Goal: Entertainment & Leisure: Consume media (video, audio)

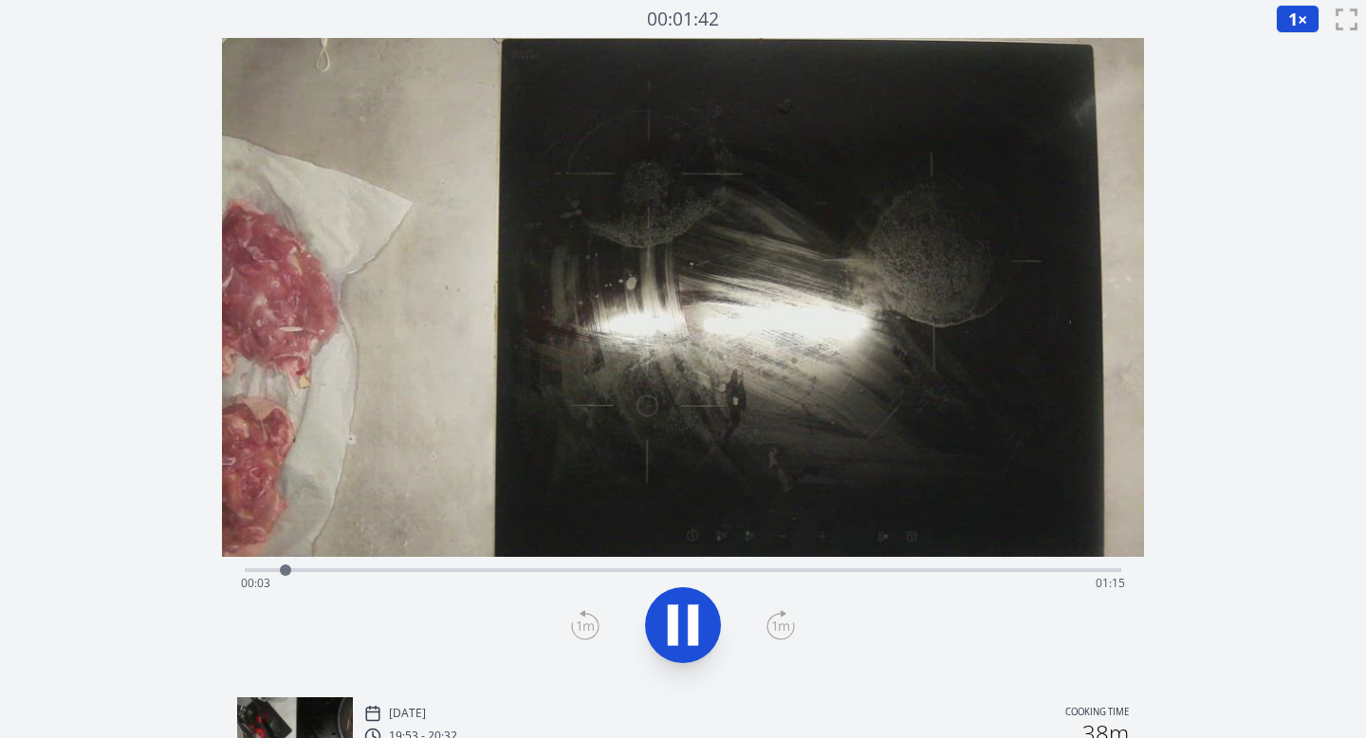
click at [688, 629] on icon at bounding box center [693, 625] width 10 height 41
click at [1293, 28] on span "1" at bounding box center [1293, 19] width 9 height 23
click at [1291, 75] on li "0.5×" at bounding box center [1302, 76] width 53 height 30
click at [690, 619] on icon at bounding box center [683, 625] width 31 height 40
click at [775, 621] on icon at bounding box center [781, 625] width 28 height 30
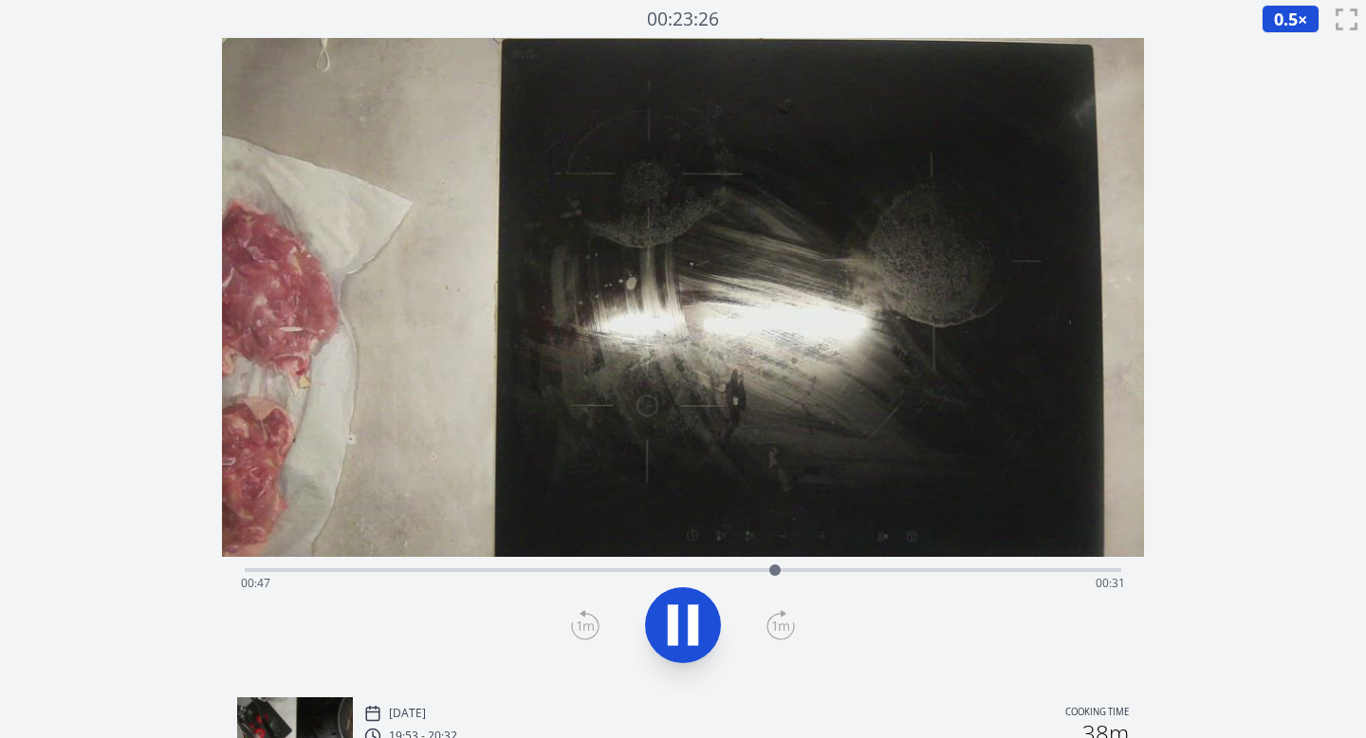
click at [683, 615] on icon at bounding box center [683, 625] width 53 height 53
click at [685, 622] on icon at bounding box center [683, 625] width 31 height 40
click at [1290, 11] on span "0.5" at bounding box center [1286, 19] width 24 height 23
click at [1287, 39] on li "0.25×" at bounding box center [1288, 45] width 53 height 30
click at [589, 624] on icon at bounding box center [585, 626] width 17 height 9
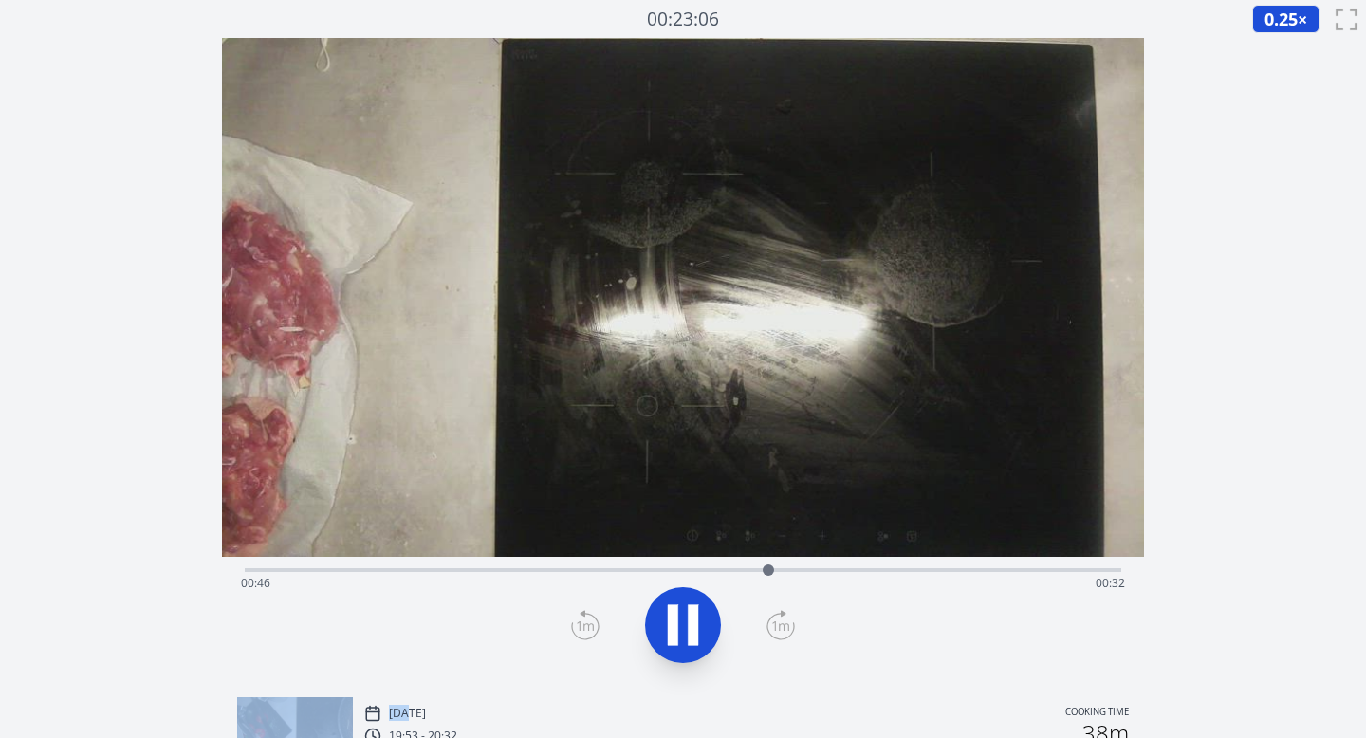
click at [589, 624] on icon at bounding box center [585, 626] width 17 height 9
click at [680, 623] on icon at bounding box center [683, 625] width 53 height 53
click at [781, 623] on icon at bounding box center [781, 625] width 28 height 30
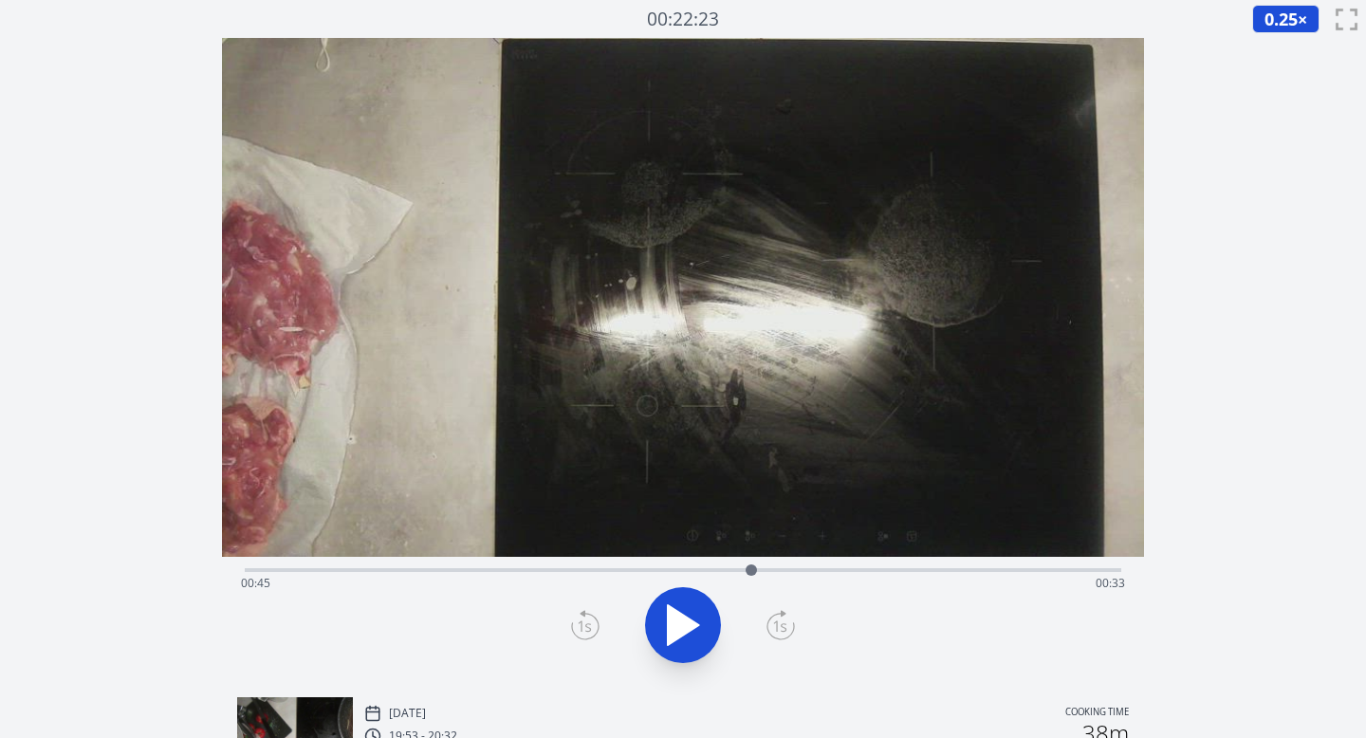
click at [781, 623] on icon at bounding box center [781, 625] width 28 height 30
click at [695, 622] on icon at bounding box center [683, 625] width 31 height 40
click at [789, 628] on icon at bounding box center [780, 626] width 17 height 9
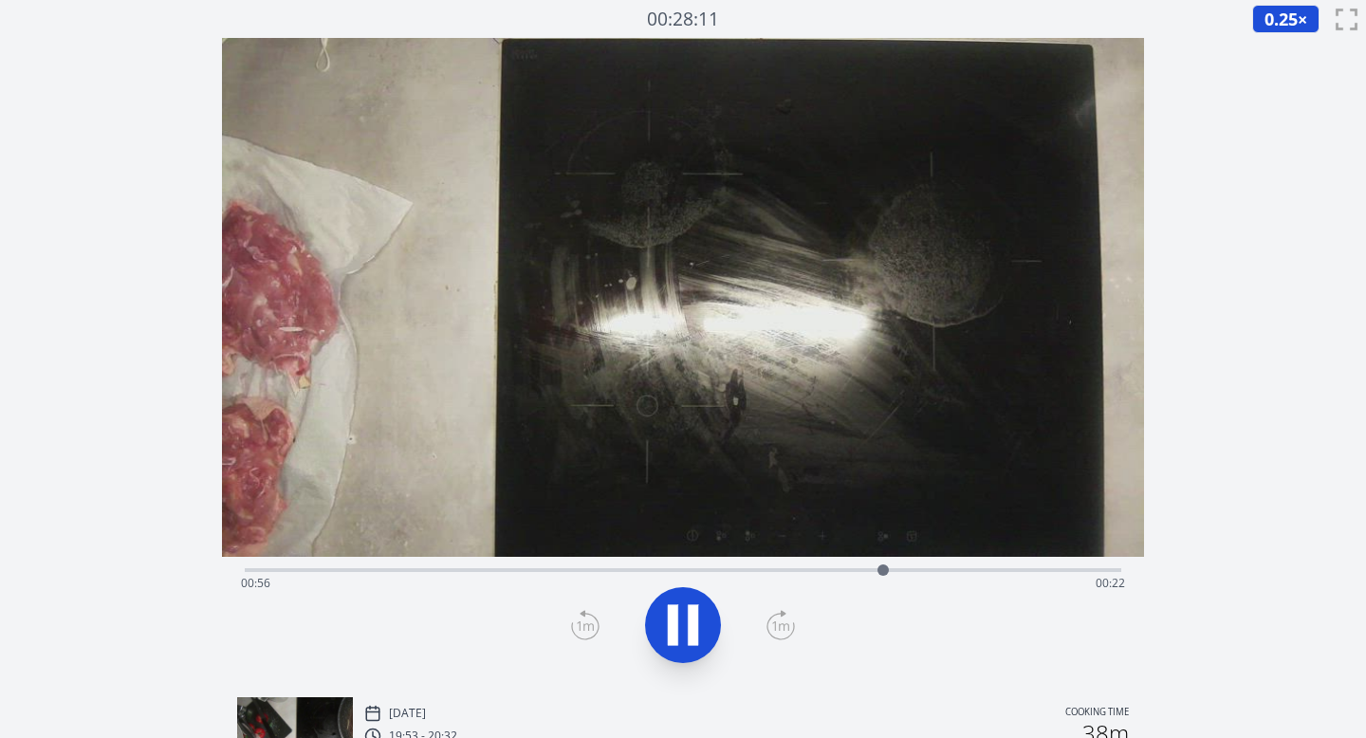
click at [789, 628] on icon at bounding box center [780, 626] width 17 height 9
click at [592, 626] on icon at bounding box center [585, 626] width 17 height 9
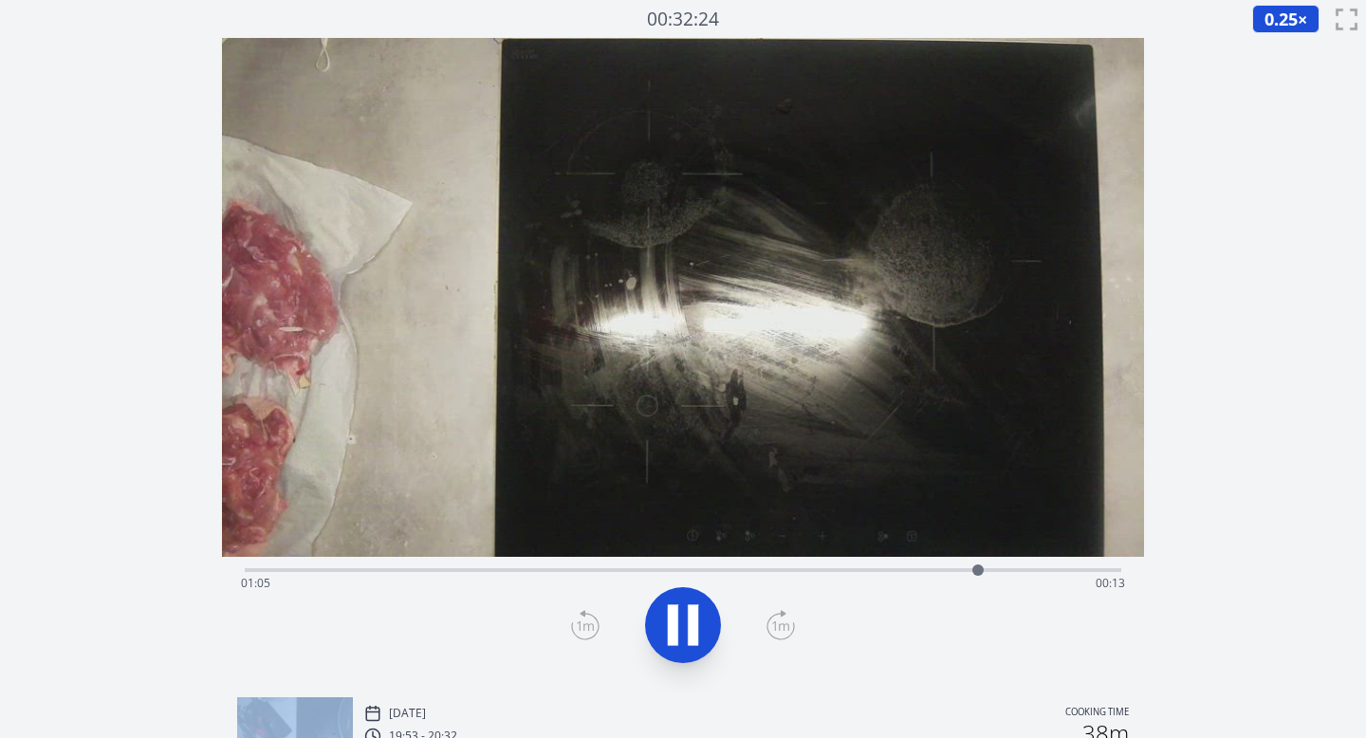
click at [592, 626] on icon at bounding box center [585, 626] width 17 height 9
click at [787, 628] on icon at bounding box center [781, 625] width 28 height 30
click at [787, 627] on icon at bounding box center [781, 625] width 28 height 30
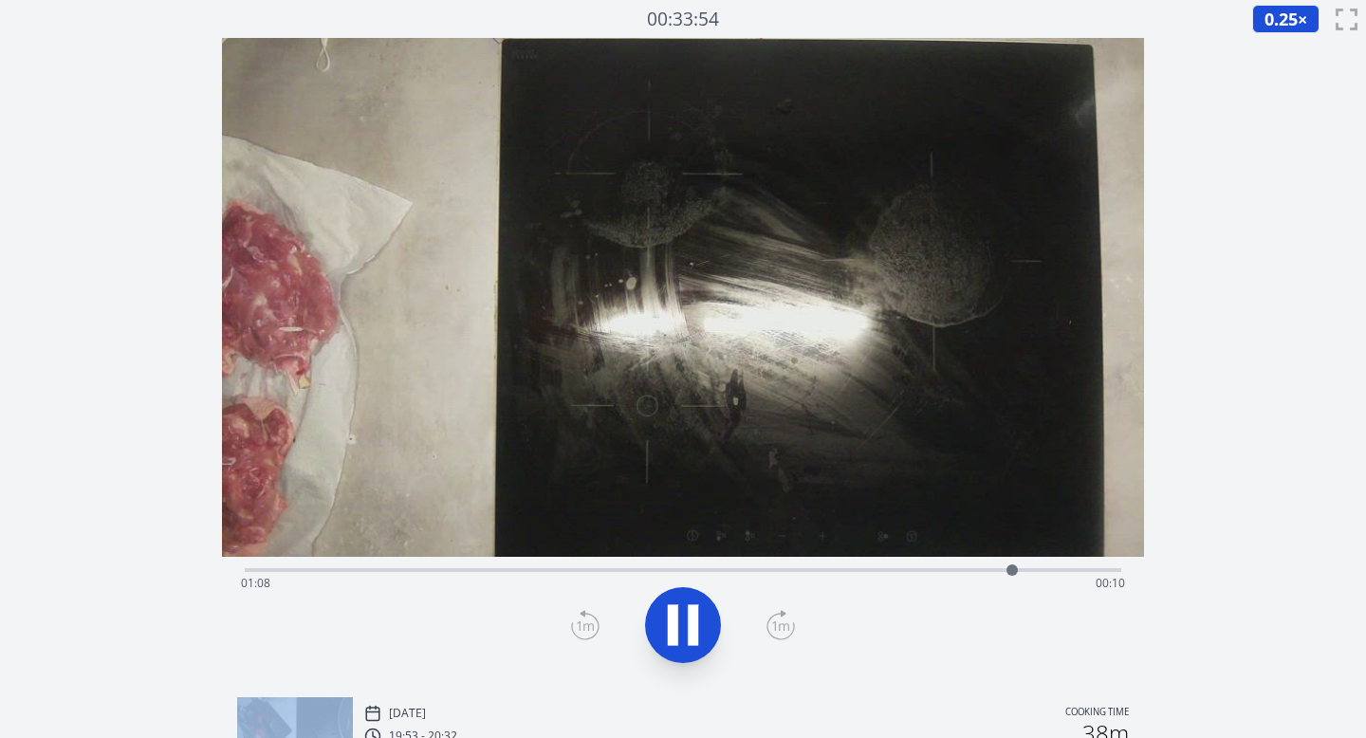
click at [787, 627] on icon at bounding box center [781, 625] width 28 height 30
click at [644, 565] on div "Time elapsed: 01:14 Time remaining: 00:04" at bounding box center [684, 568] width 878 height 23
click at [671, 569] on div "Time elapsed: 00:36 Time remaining: 00:42" at bounding box center [683, 583] width 885 height 30
click at [1003, 573] on div "Time elapsed: 00:38 Time remaining: 00:40" at bounding box center [683, 583] width 885 height 30
click at [1005, 573] on div at bounding box center [1008, 570] width 11 height 11
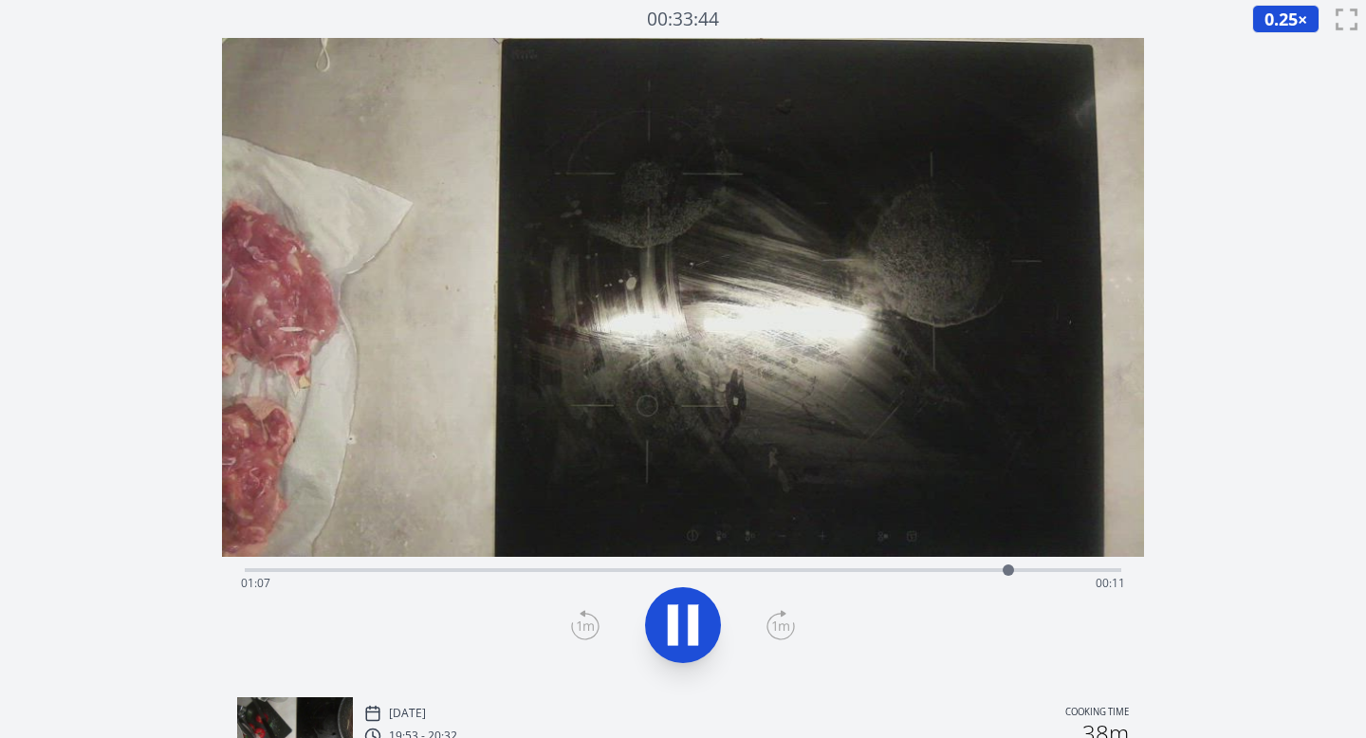
click at [686, 565] on div "Time elapsed: 01:07 Time remaining: 00:11" at bounding box center [684, 568] width 878 height 23
click at [724, 568] on div "Time elapsed: 00:39 Time remaining: 00:39" at bounding box center [683, 583] width 885 height 30
click at [751, 564] on div "Time elapsed: 00:42 Time remaining: 00:36" at bounding box center [684, 568] width 878 height 23
click at [777, 568] on div "Time elapsed: 00:45 Time remaining: 00:33" at bounding box center [683, 583] width 885 height 30
click at [801, 568] on div "Time elapsed: 00:47 Time remaining: 00:31" at bounding box center [683, 583] width 885 height 30
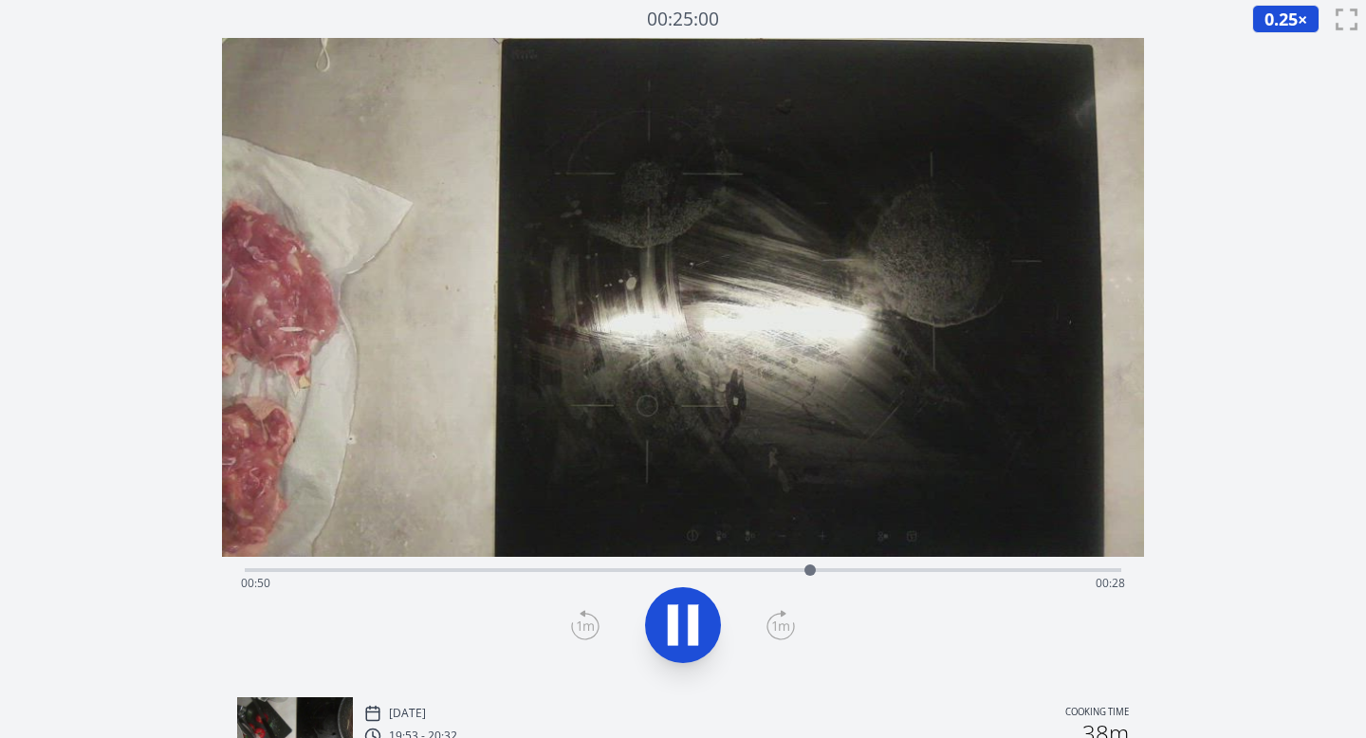
click at [791, 576] on div "Time elapsed: 00:50 Time remaining: 00:28" at bounding box center [683, 583] width 885 height 30
click at [688, 621] on icon at bounding box center [693, 625] width 10 height 41
click at [273, 569] on div "Time elapsed: 00:50 Time remaining: 00:28" at bounding box center [683, 583] width 885 height 30
click at [310, 569] on div "Time elapsed: 00:02 Time remaining: 01:16" at bounding box center [683, 583] width 885 height 30
click at [341, 569] on div "Time elapsed: 00:05 Time remaining: 01:13" at bounding box center [683, 583] width 885 height 30
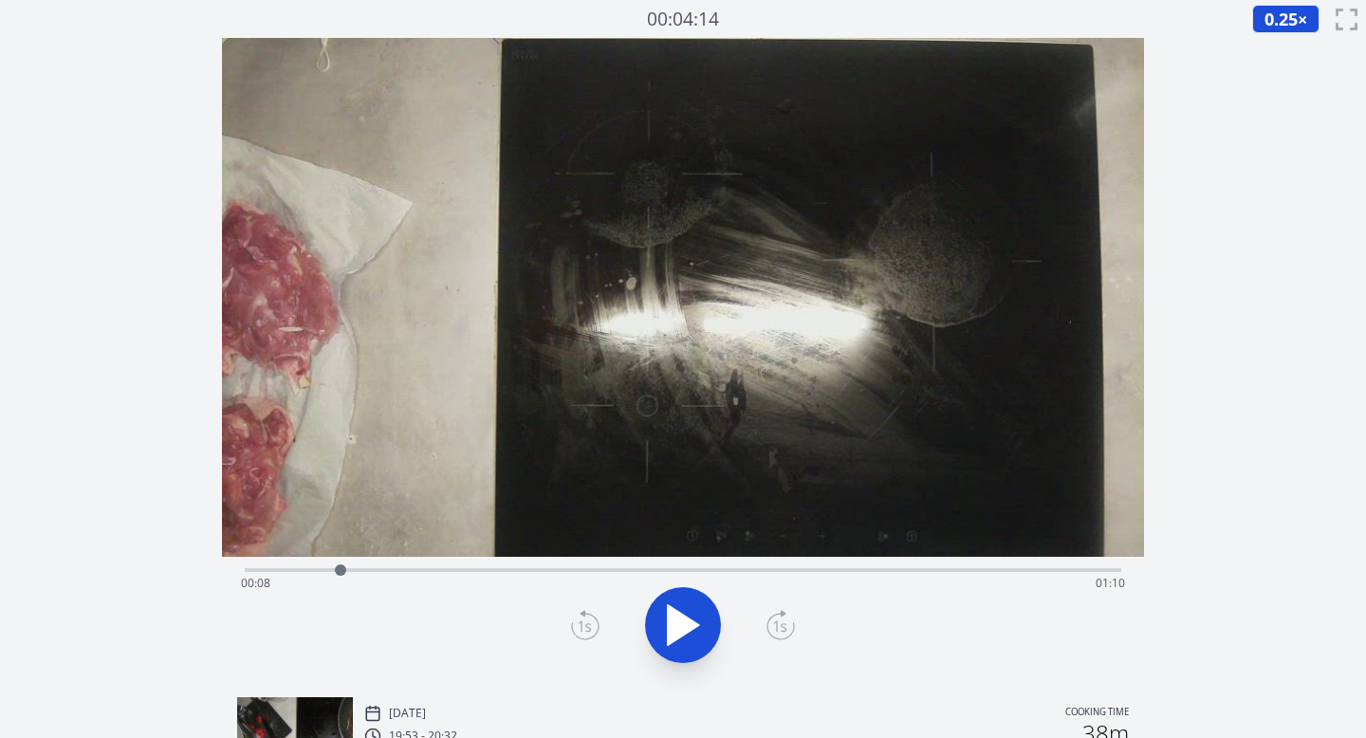
click at [386, 568] on div "Time elapsed: 00:08 Time remaining: 01:10" at bounding box center [683, 583] width 885 height 30
click at [414, 570] on div "Time elapsed: 00:12 Time remaining: 01:06" at bounding box center [683, 583] width 885 height 30
click at [435, 570] on div "Time elapsed: 00:15 Time remaining: 01:03" at bounding box center [683, 583] width 885 height 30
click at [468, 569] on div "Time elapsed: 00:16 Time remaining: 01:02" at bounding box center [683, 583] width 885 height 30
click at [478, 569] on div at bounding box center [468, 570] width 28 height 28
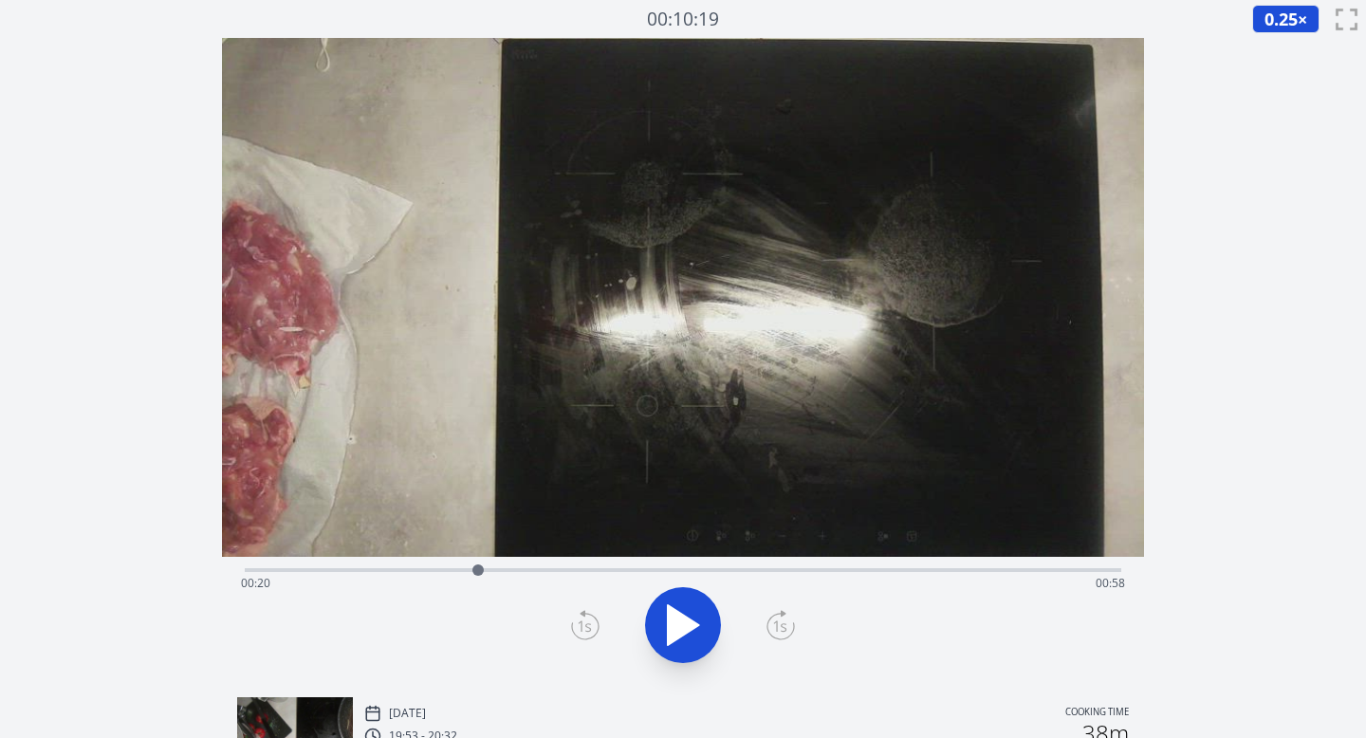
click at [509, 566] on div "Time elapsed: 00:20 Time remaining: 00:58" at bounding box center [684, 568] width 878 height 23
click at [520, 566] on div at bounding box center [520, 570] width 28 height 28
click at [542, 566] on div "Time elapsed: 00:24 Time remaining: 00:54" at bounding box center [684, 568] width 878 height 23
click at [557, 568] on div "Time elapsed: 00:26 Time remaining: 00:52" at bounding box center [683, 583] width 885 height 30
click at [569, 568] on div at bounding box center [557, 570] width 28 height 28
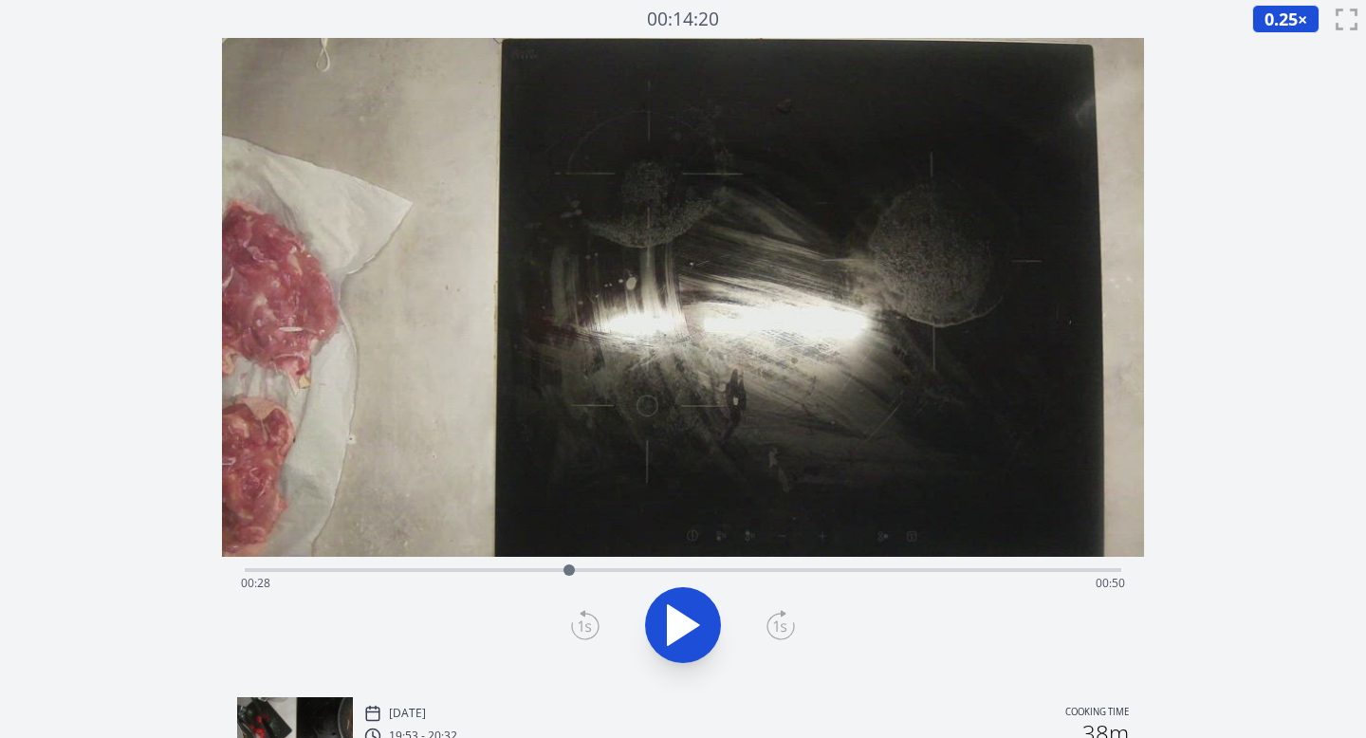
click at [730, 568] on div "Time elapsed: 00:28 Time remaining: 00:50" at bounding box center [683, 583] width 885 height 30
click at [855, 591] on div "Time elapsed: 00:43 Time remaining: 00:35" at bounding box center [683, 583] width 885 height 30
click at [832, 575] on div "Time elapsed: 00:54 Time remaining: 00:24" at bounding box center [683, 583] width 885 height 30
click at [814, 570] on div "Time elapsed: 00:52 Time remaining: 00:26" at bounding box center [683, 583] width 885 height 30
click at [803, 574] on div at bounding box center [814, 570] width 28 height 28
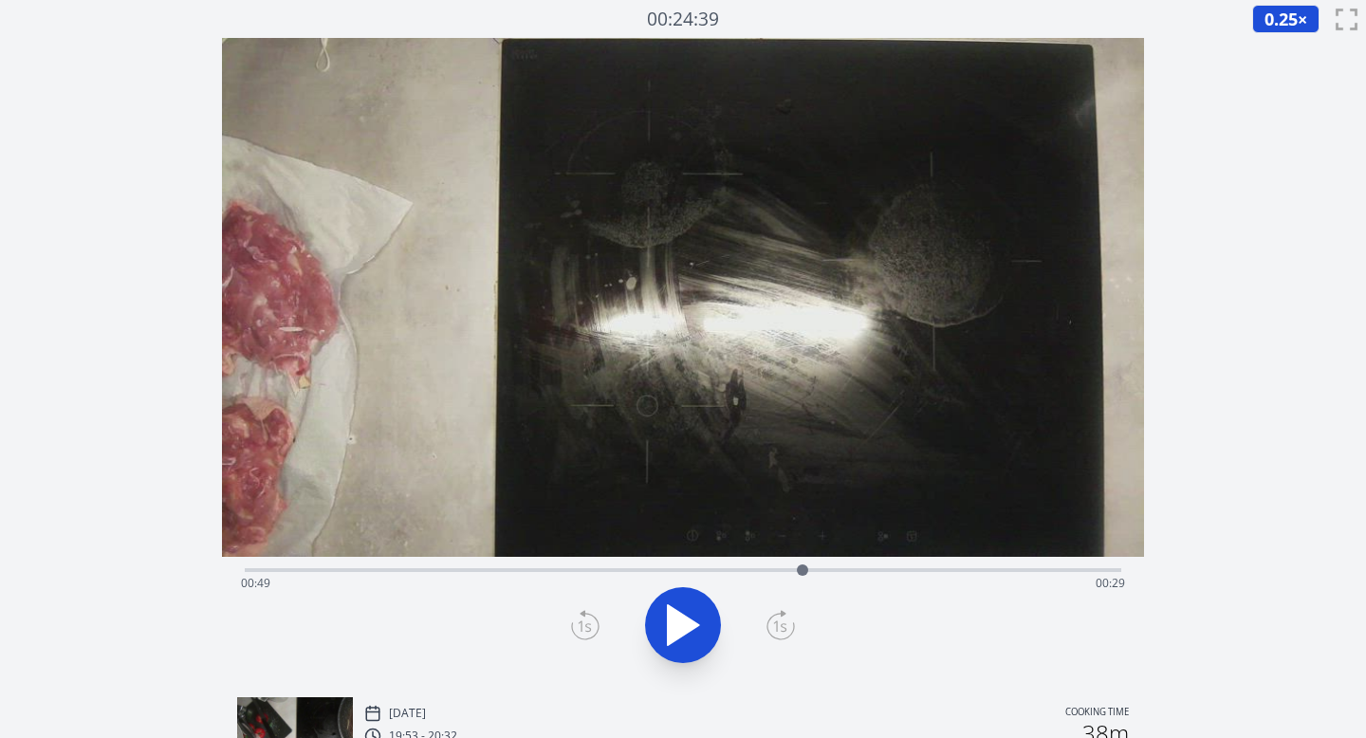
click at [795, 574] on div at bounding box center [803, 570] width 28 height 28
click at [783, 575] on div at bounding box center [795, 570] width 28 height 28
click at [285, 571] on div "Time elapsed: 00:47 Time remaining: 00:31" at bounding box center [683, 583] width 885 height 30
click at [356, 571] on div "Time elapsed: 00:03 Time remaining: 01:15" at bounding box center [683, 583] width 885 height 30
click at [427, 573] on div "Time elapsed: 00:09 Time remaining: 01:09" at bounding box center [683, 583] width 885 height 30
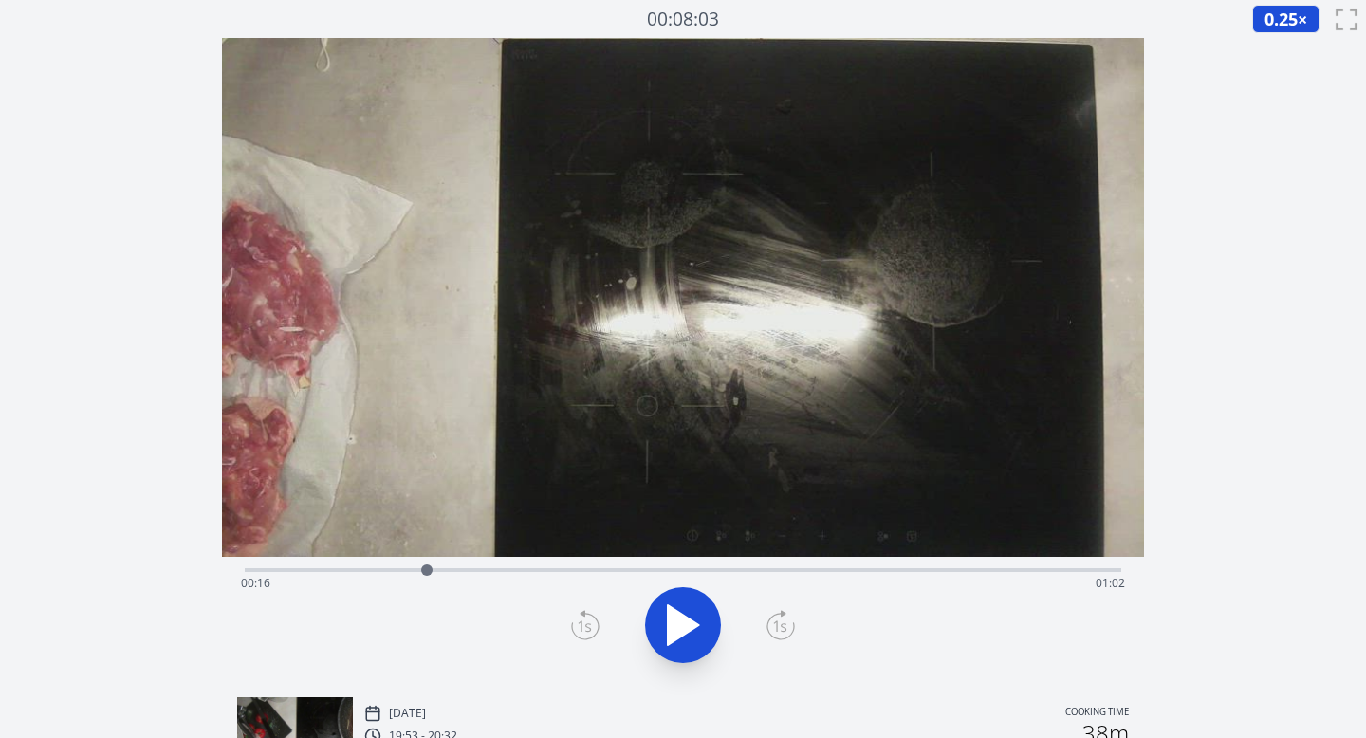
click at [460, 571] on div "Time elapsed: 00:16 Time remaining: 01:02" at bounding box center [683, 583] width 885 height 30
click at [479, 571] on div "Time elapsed: 00:19 Time remaining: 00:59" at bounding box center [683, 583] width 885 height 30
click at [501, 571] on div "Time elapsed: 00:20 Time remaining: 00:58" at bounding box center [683, 583] width 885 height 30
click at [535, 572] on div "Time elapsed: 00:22 Time remaining: 00:56" at bounding box center [683, 583] width 885 height 30
click at [562, 572] on div "Time elapsed: 00:25 Time remaining: 00:53" at bounding box center [683, 583] width 885 height 30
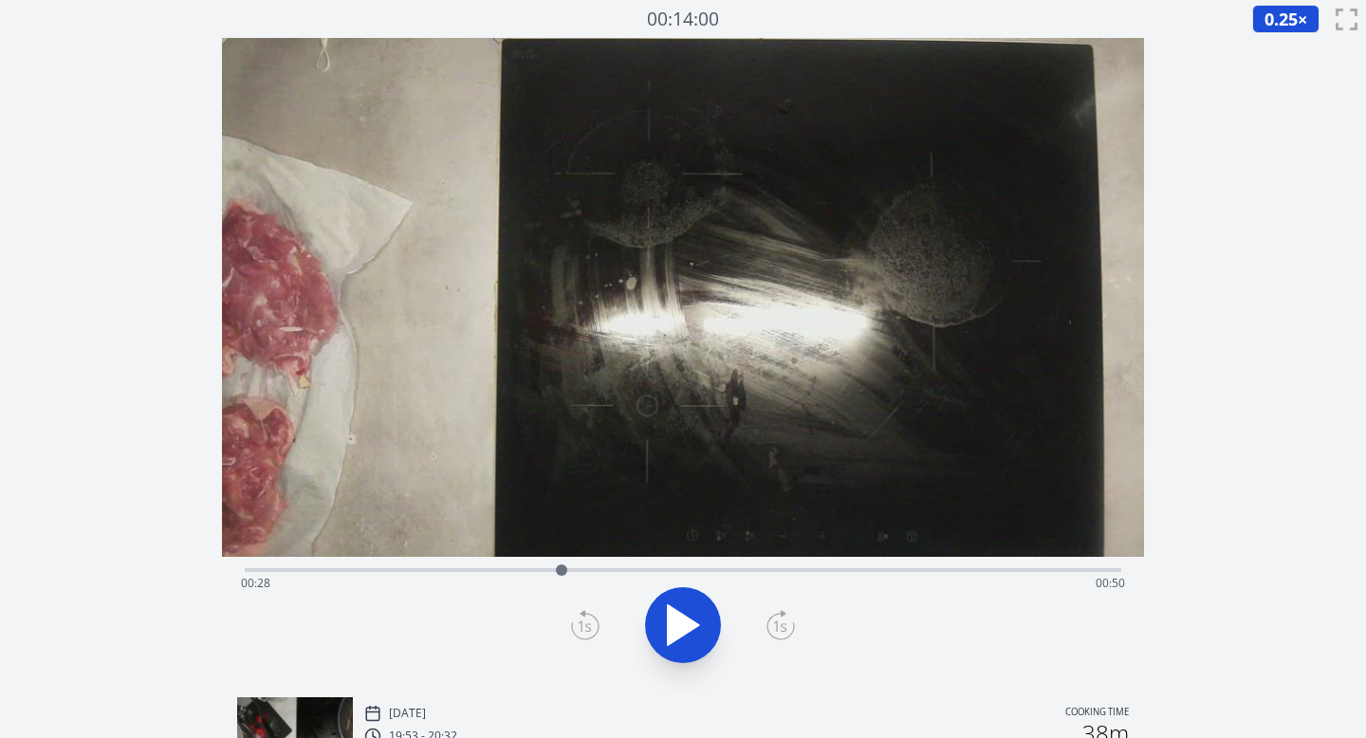
click at [529, 571] on div "Time elapsed: 00:28 Time remaining: 00:50" at bounding box center [683, 583] width 885 height 30
click at [514, 573] on div at bounding box center [528, 570] width 28 height 28
click at [506, 573] on div at bounding box center [514, 570] width 28 height 28
click at [496, 573] on div at bounding box center [506, 570] width 28 height 28
click at [883, 570] on div "Time elapsed: 00:22 Time remaining: 00:56" at bounding box center [683, 583] width 885 height 30
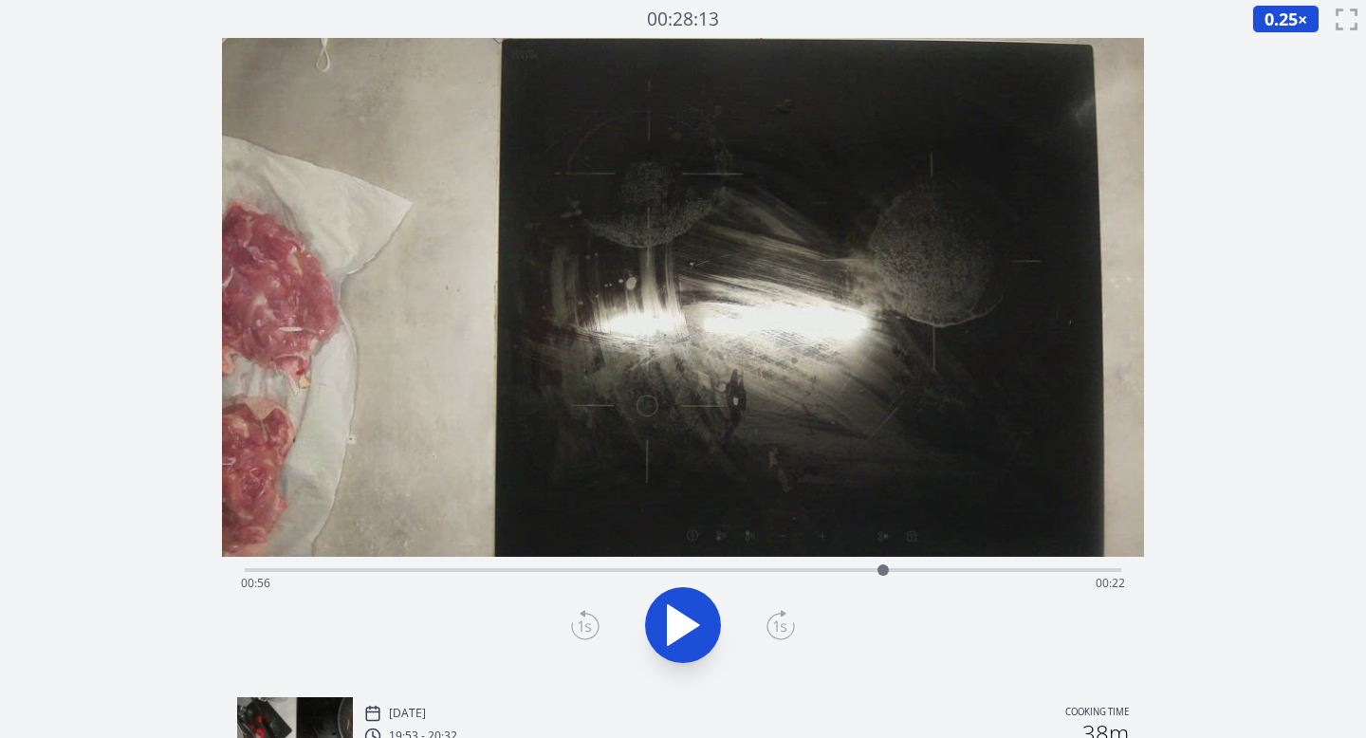
click at [928, 573] on div "Time elapsed: 00:56 Time remaining: 00:22" at bounding box center [683, 583] width 885 height 30
click at [965, 573] on div "Time elapsed: 01:00 Time remaining: 00:18" at bounding box center [683, 583] width 885 height 30
click at [992, 570] on div "Time elapsed: 01:04 Time remaining: 00:14" at bounding box center [683, 583] width 885 height 30
click at [780, 626] on icon at bounding box center [781, 625] width 28 height 30
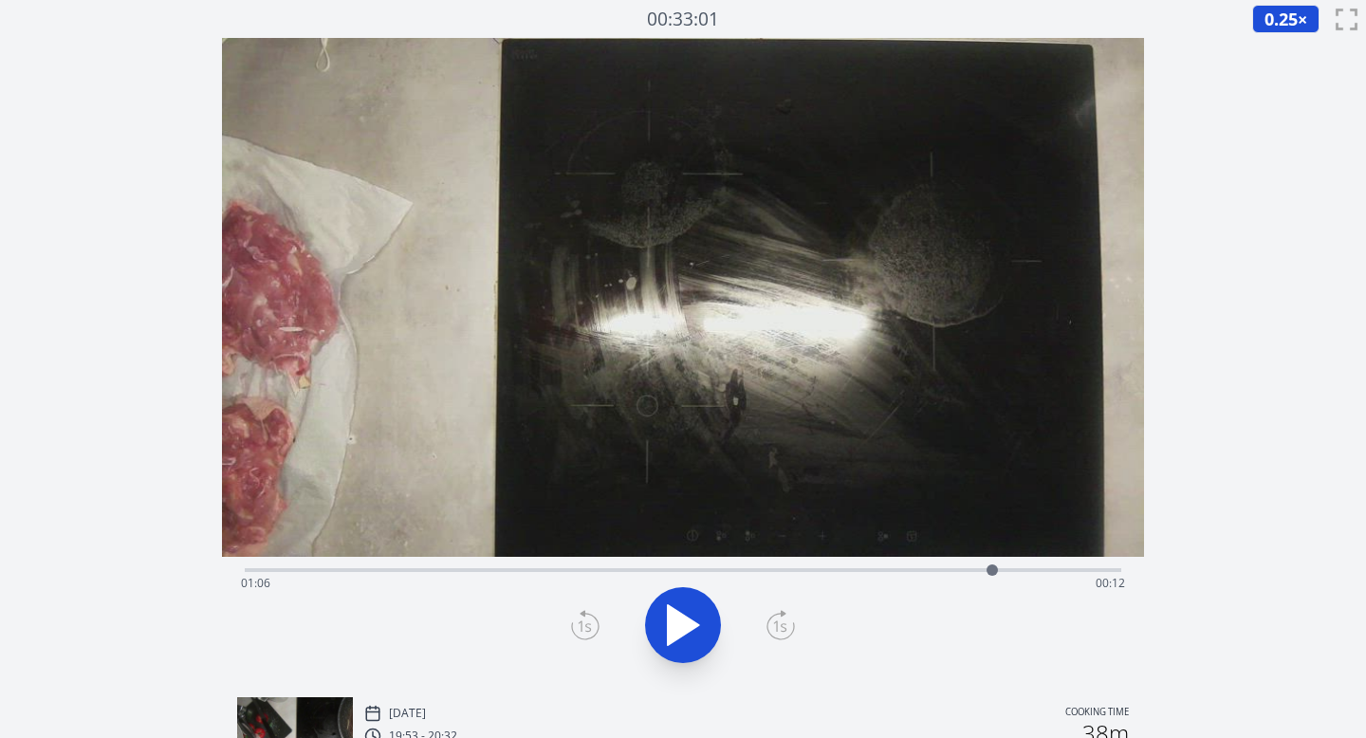
click at [780, 626] on icon at bounding box center [781, 625] width 28 height 30
click at [581, 620] on icon at bounding box center [585, 625] width 28 height 30
click at [645, 568] on div "Time elapsed: 01:06 Time remaining: 00:12" at bounding box center [683, 583] width 885 height 30
click at [667, 570] on div "Time elapsed: 00:35 Time remaining: 00:43" at bounding box center [683, 583] width 885 height 30
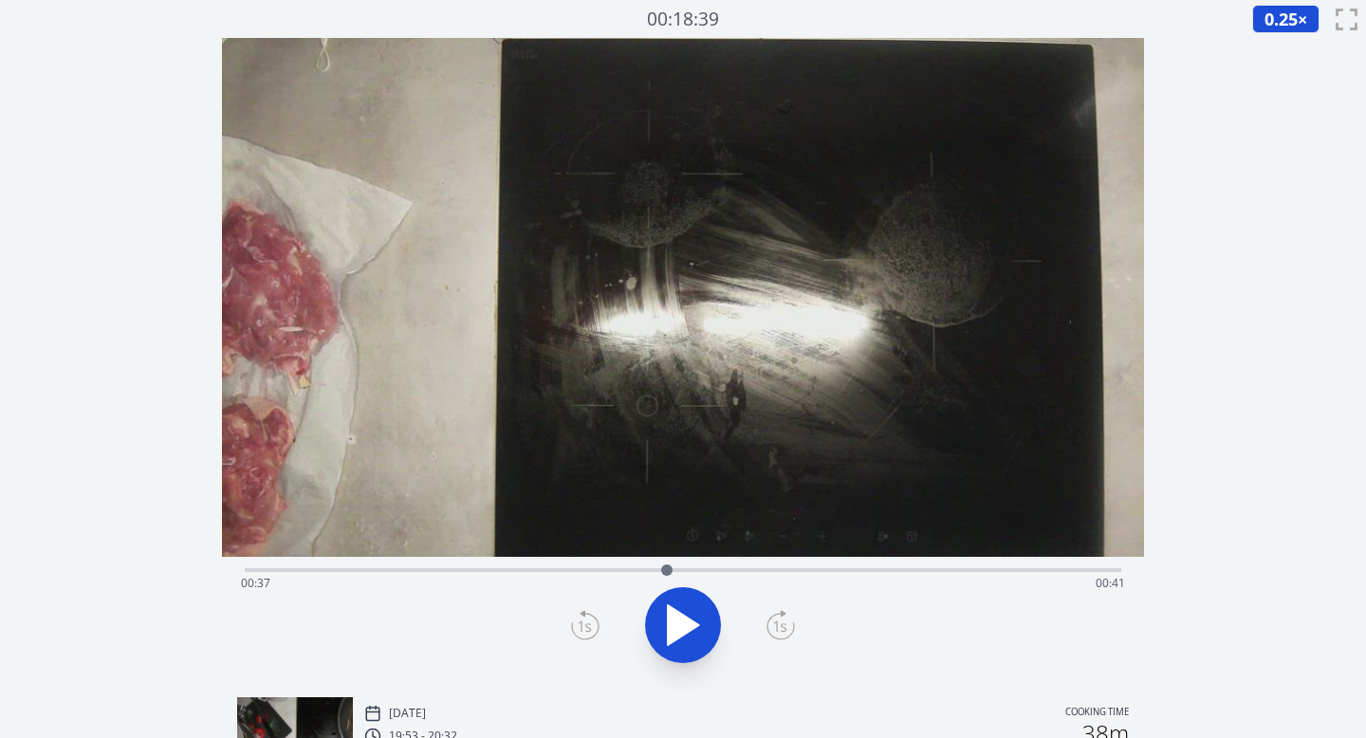
click at [690, 570] on div "Time elapsed: 00:37 Time remaining: 00:41" at bounding box center [683, 583] width 885 height 30
click at [715, 570] on div "Time elapsed: 00:39 Time remaining: 00:39" at bounding box center [683, 583] width 885 height 30
click at [730, 570] on div "Time elapsed: 00:41 Time remaining: 00:37" at bounding box center [683, 583] width 885 height 30
click at [748, 567] on div "Time elapsed: 00:43 Time remaining: 00:35" at bounding box center [684, 568] width 878 height 23
click at [761, 567] on div at bounding box center [747, 570] width 28 height 28
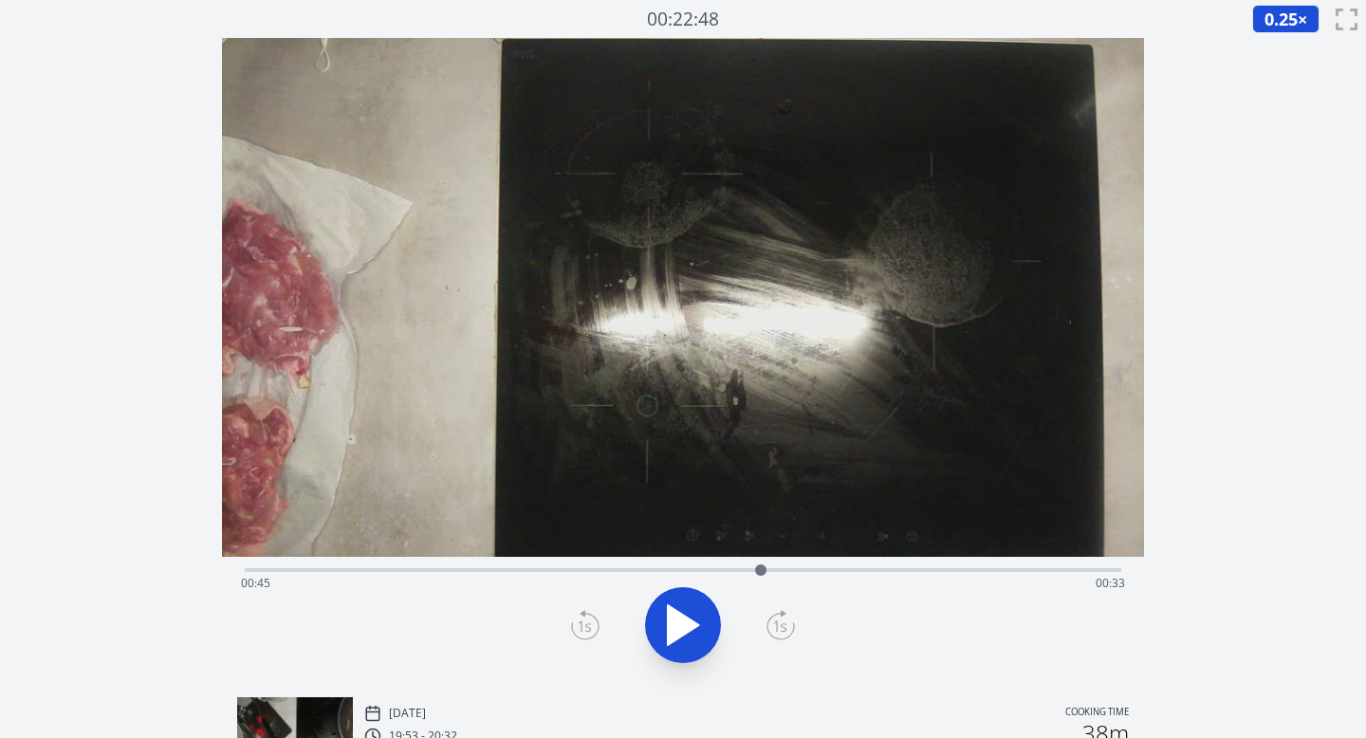
click at [986, 577] on div "Time elapsed: 00:45 Time remaining: 00:33" at bounding box center [683, 583] width 885 height 30
click at [509, 570] on div "Time elapsed: 01:05 Time remaining: 00:13" at bounding box center [683, 583] width 885 height 30
click at [546, 575] on div "Time elapsed: 00:23 Time remaining: 00:55" at bounding box center [683, 583] width 885 height 30
click at [575, 564] on div "Time elapsed: 00:26 Time remaining: 00:52" at bounding box center [684, 568] width 878 height 23
click at [597, 564] on div "Time elapsed: 00:29 Time remaining: 00:49" at bounding box center [684, 568] width 878 height 23
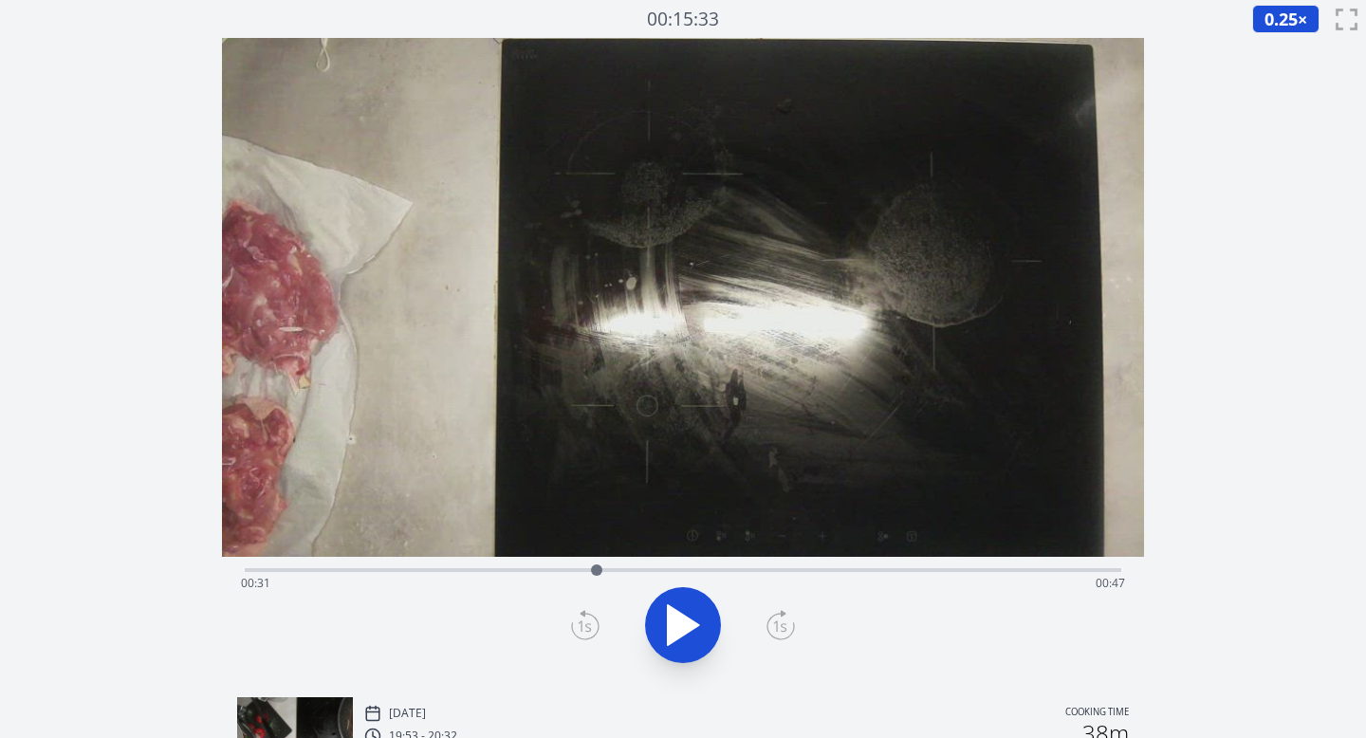
click at [577, 568] on div "Time elapsed: 00:31 Time remaining: 00:47" at bounding box center [683, 583] width 885 height 30
click at [558, 564] on div "Time elapsed: 00:29 Time remaining: 00:49" at bounding box center [684, 568] width 878 height 23
click at [535, 569] on div "Time elapsed: 00:27 Time remaining: 00:51" at bounding box center [683, 583] width 885 height 30
click at [513, 571] on div "Time elapsed: 00:25 Time remaining: 00:53" at bounding box center [683, 583] width 885 height 30
click at [542, 571] on div "Time elapsed: 00:23 Time remaining: 00:55" at bounding box center [683, 583] width 885 height 30
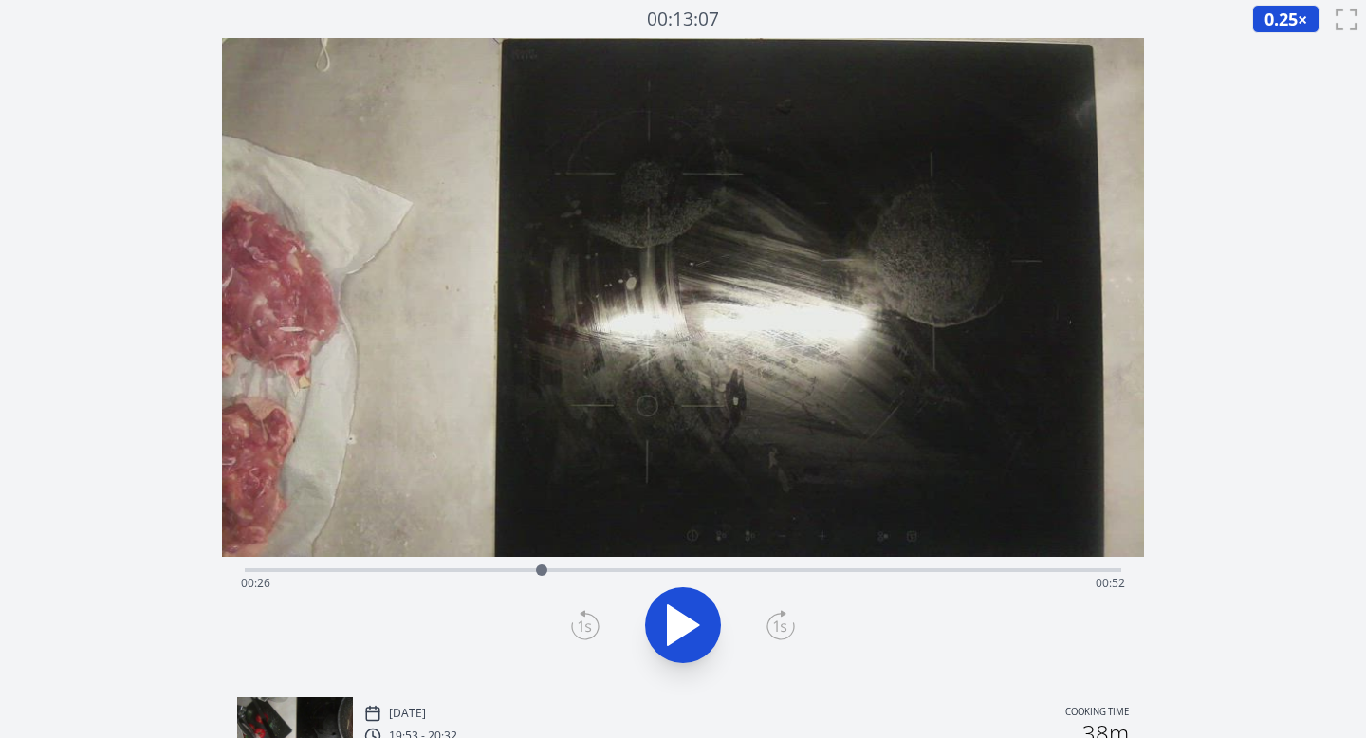
click at [514, 569] on div "Time elapsed: 00:26 Time remaining: 00:52" at bounding box center [683, 583] width 885 height 30
click at [502, 571] on div at bounding box center [514, 570] width 28 height 28
click at [492, 571] on div at bounding box center [502, 570] width 28 height 28
click at [573, 571] on div "Time elapsed: 00:21 Time remaining: 00:57" at bounding box center [683, 583] width 885 height 30
click at [986, 571] on div "Time elapsed: 00:29 Time remaining: 00:49" at bounding box center [683, 583] width 885 height 30
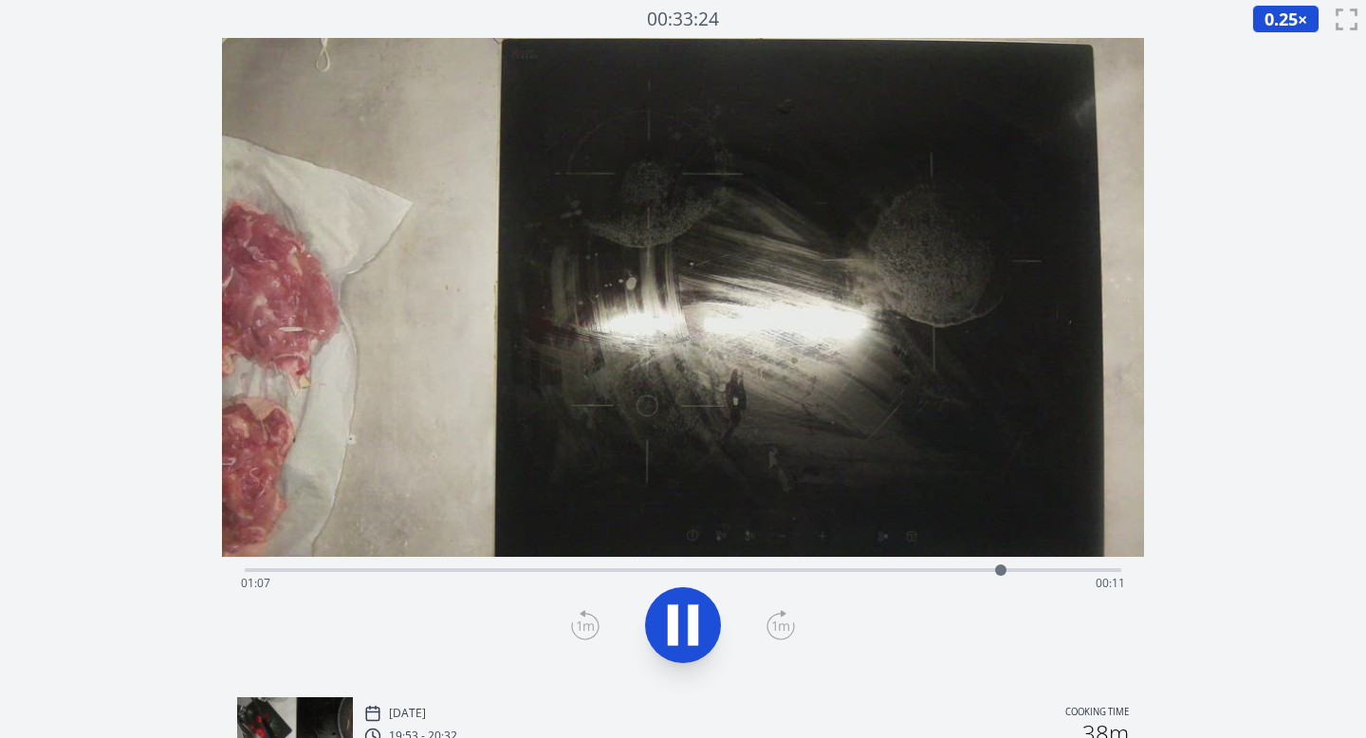
click at [554, 566] on div "Time elapsed: 01:07 Time remaining: 00:11" at bounding box center [684, 568] width 878 height 23
click at [779, 622] on icon at bounding box center [781, 625] width 28 height 30
click at [624, 564] on div "Time elapsed: 00:40 Time remaining: 00:38" at bounding box center [684, 568] width 878 height 23
click at [744, 573] on div "Time elapsed: 00:35 Time remaining: 00:43" at bounding box center [683, 583] width 885 height 30
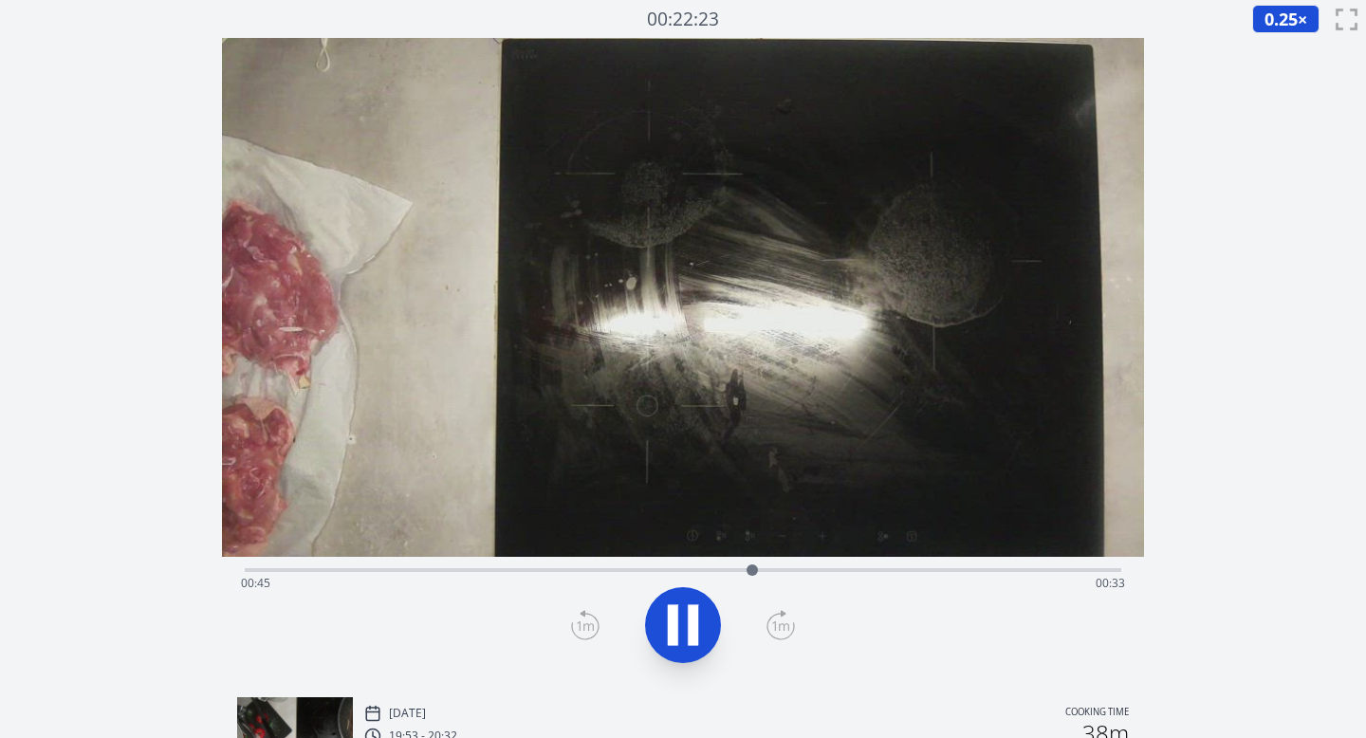
click at [716, 573] on div "Time elapsed: 00:45 Time remaining: 00:33" at bounding box center [683, 583] width 885 height 30
click at [691, 605] on icon at bounding box center [693, 625] width 10 height 41
click at [675, 572] on div "Time elapsed: 00:44 Time remaining: 00:34" at bounding box center [683, 583] width 885 height 30
click at [862, 567] on div "Time elapsed: 00:39 Time remaining: 00:39" at bounding box center [684, 568] width 878 height 23
click at [892, 568] on div "Time elapsed: 00:55 Time remaining: 00:23" at bounding box center [683, 583] width 885 height 30
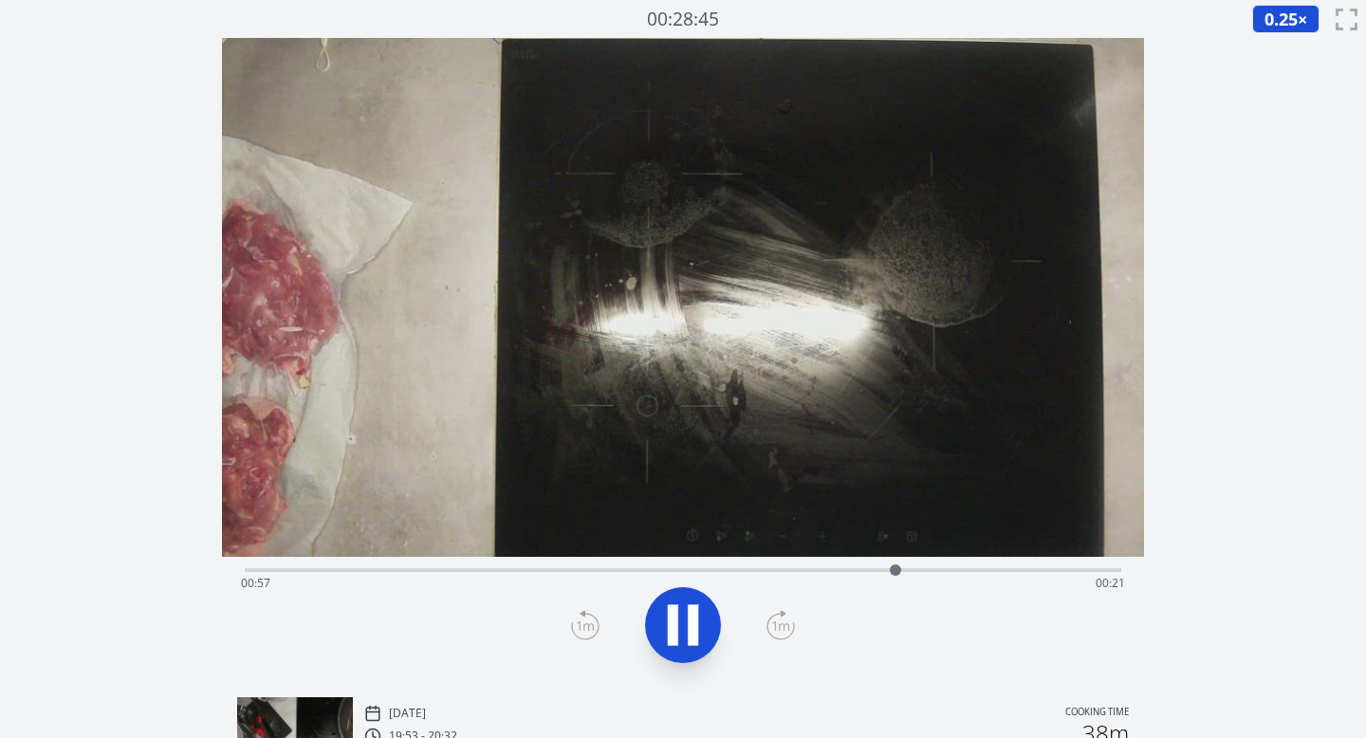
click at [873, 568] on div "Time elapsed: 00:57 Time remaining: 00:21" at bounding box center [683, 583] width 885 height 30
click at [670, 640] on icon at bounding box center [673, 625] width 10 height 41
click at [858, 572] on div "Time elapsed: 00:56 Time remaining: 00:22" at bounding box center [683, 583] width 885 height 30
click at [773, 619] on icon at bounding box center [781, 625] width 28 height 30
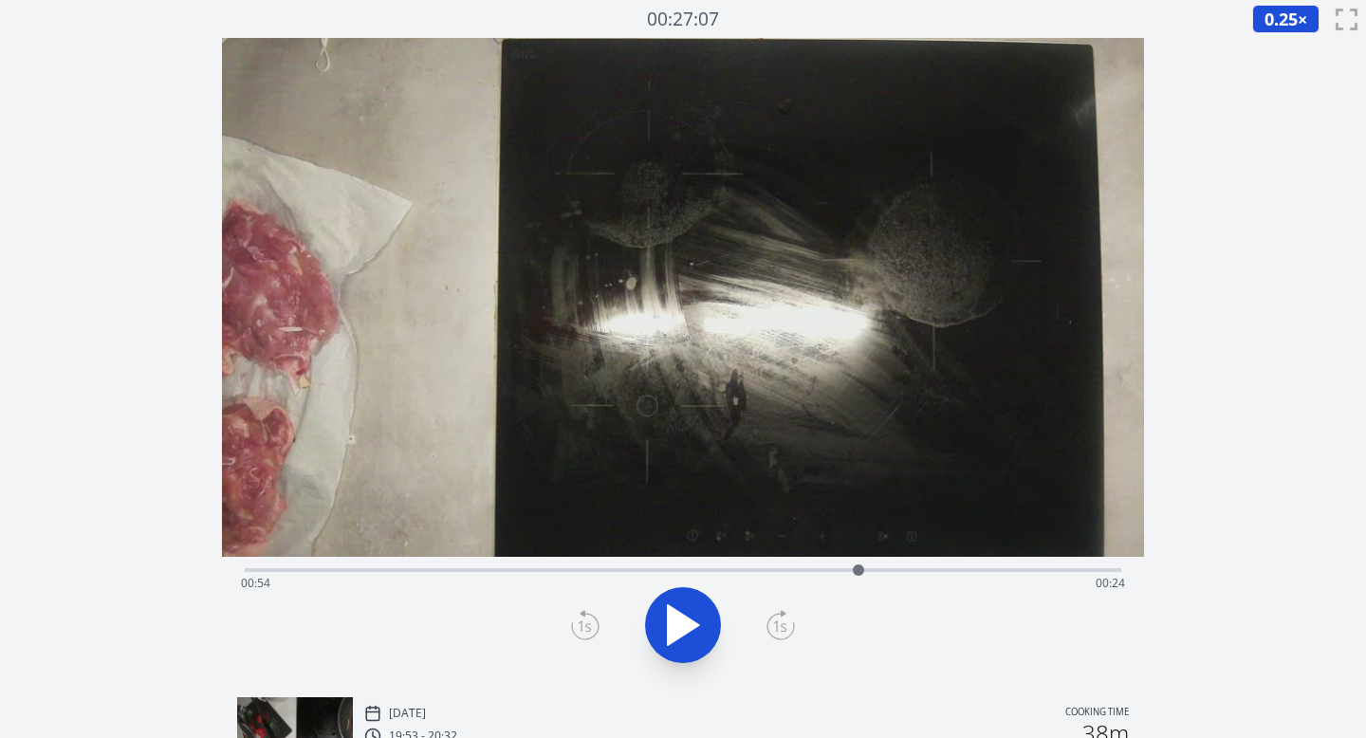
click at [773, 619] on icon at bounding box center [781, 625] width 28 height 30
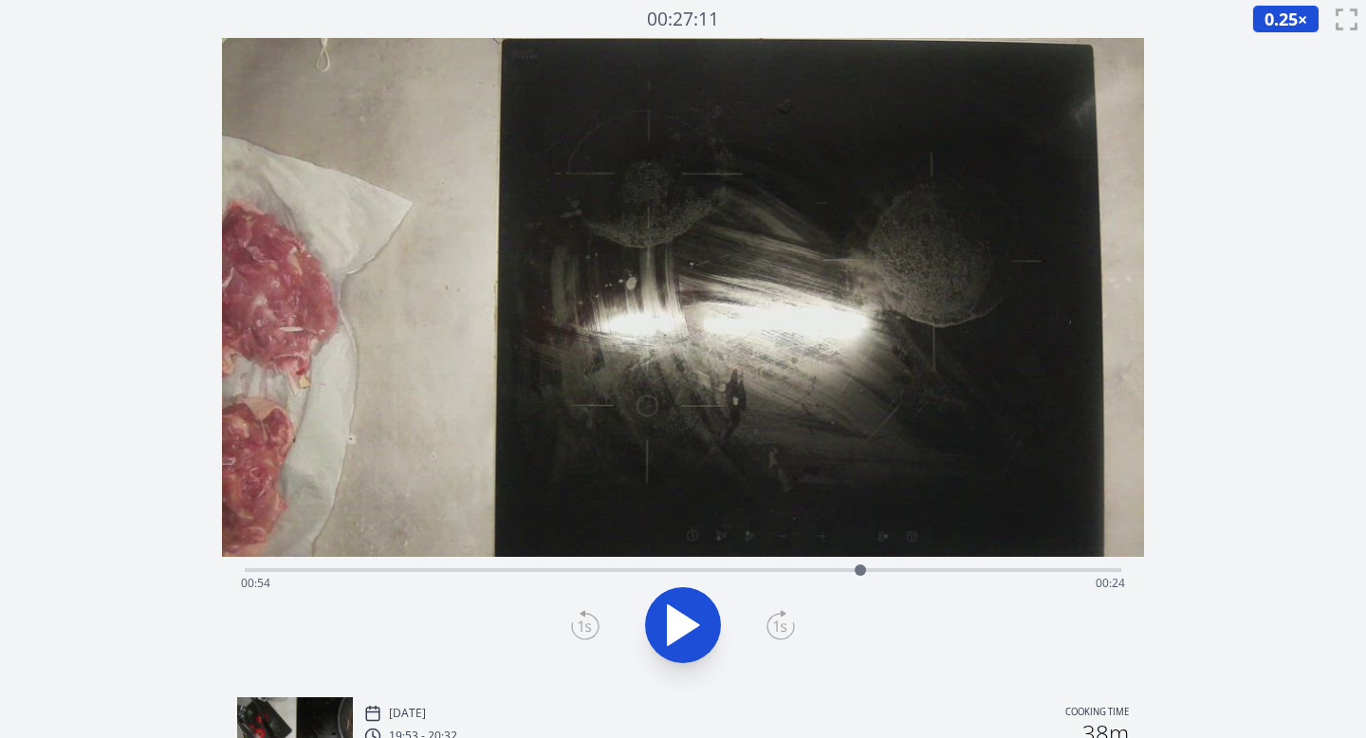
click at [773, 619] on icon at bounding box center [781, 625] width 28 height 30
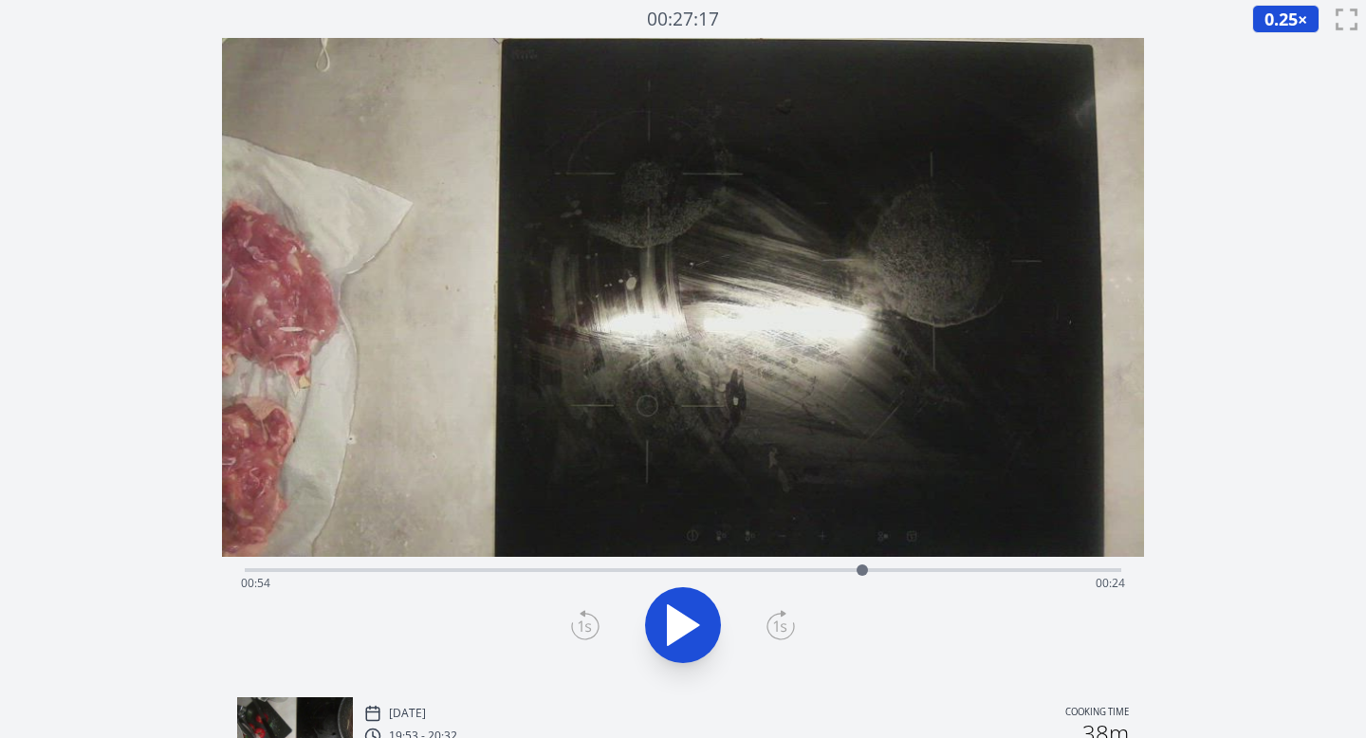
click at [773, 619] on icon at bounding box center [781, 625] width 28 height 30
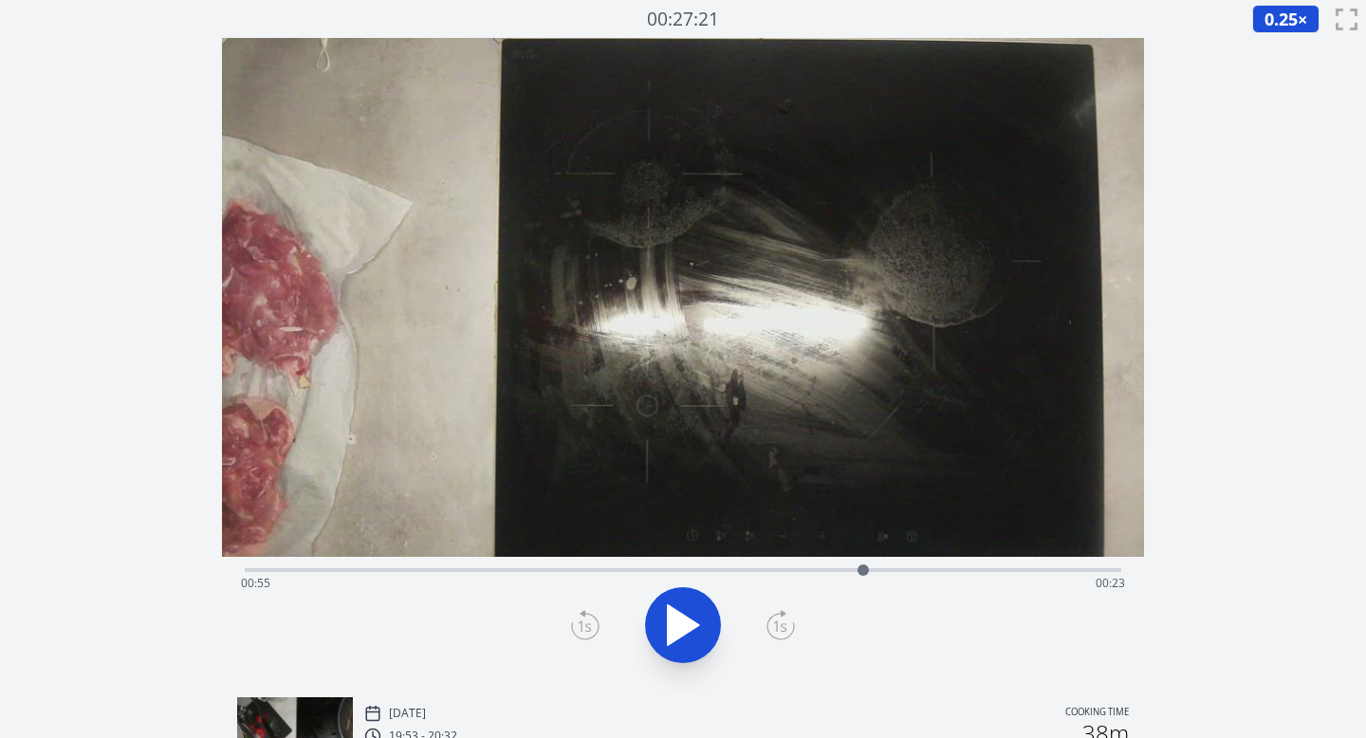
click at [773, 619] on icon at bounding box center [781, 625] width 28 height 30
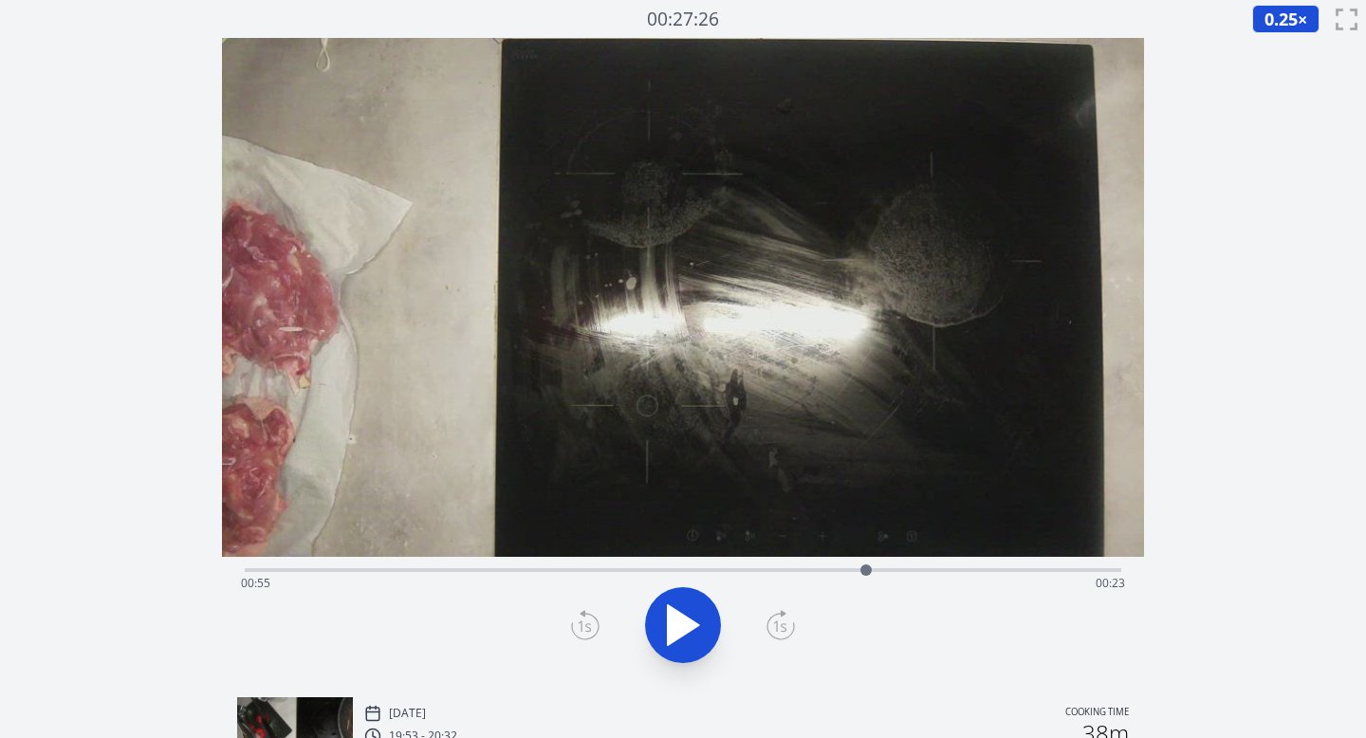
click at [773, 619] on icon at bounding box center [781, 625] width 28 height 30
click at [774, 619] on icon at bounding box center [781, 625] width 28 height 30
drag, startPoint x: 696, startPoint y: 622, endPoint x: 742, endPoint y: 622, distance: 45.5
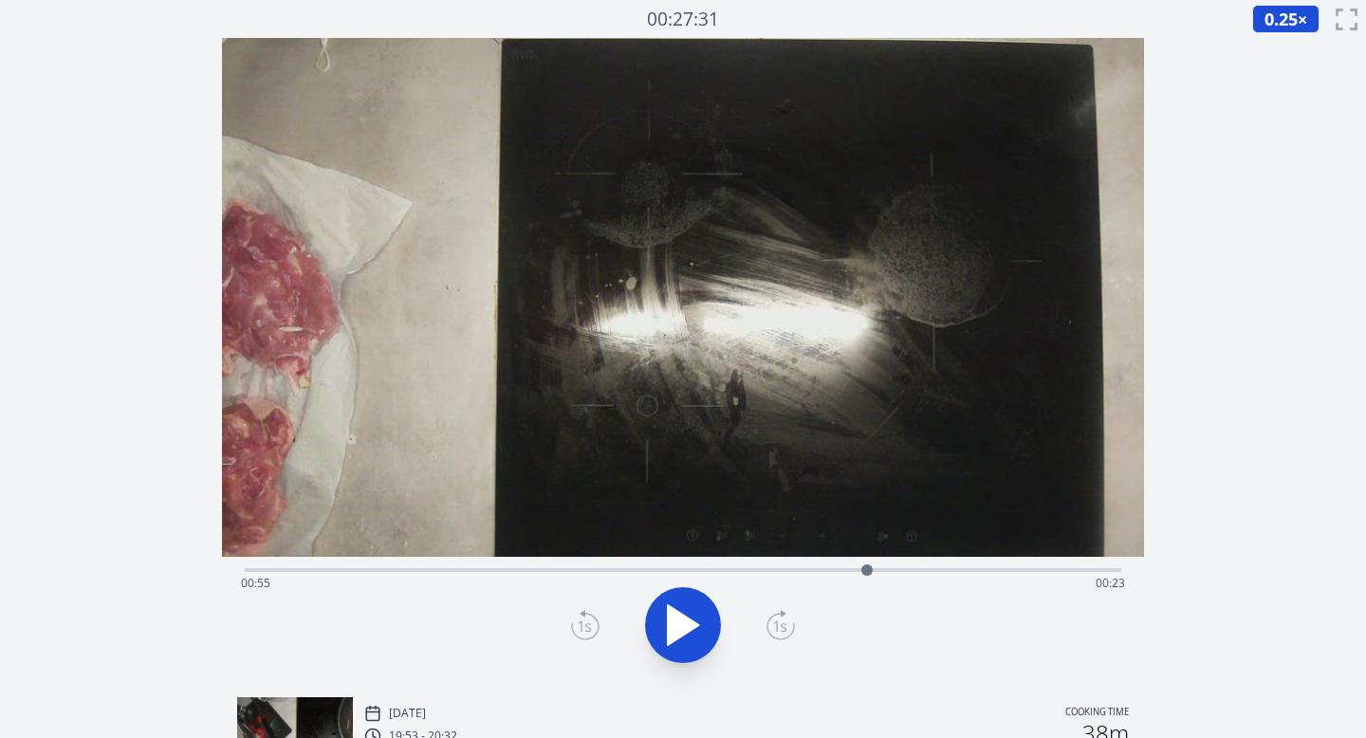
click at [696, 622] on icon at bounding box center [683, 625] width 53 height 53
click at [777, 620] on icon at bounding box center [781, 625] width 28 height 30
click at [727, 625] on div at bounding box center [683, 625] width 900 height 91
click at [677, 625] on icon at bounding box center [673, 625] width 10 height 41
click at [572, 624] on icon at bounding box center [585, 627] width 27 height 26
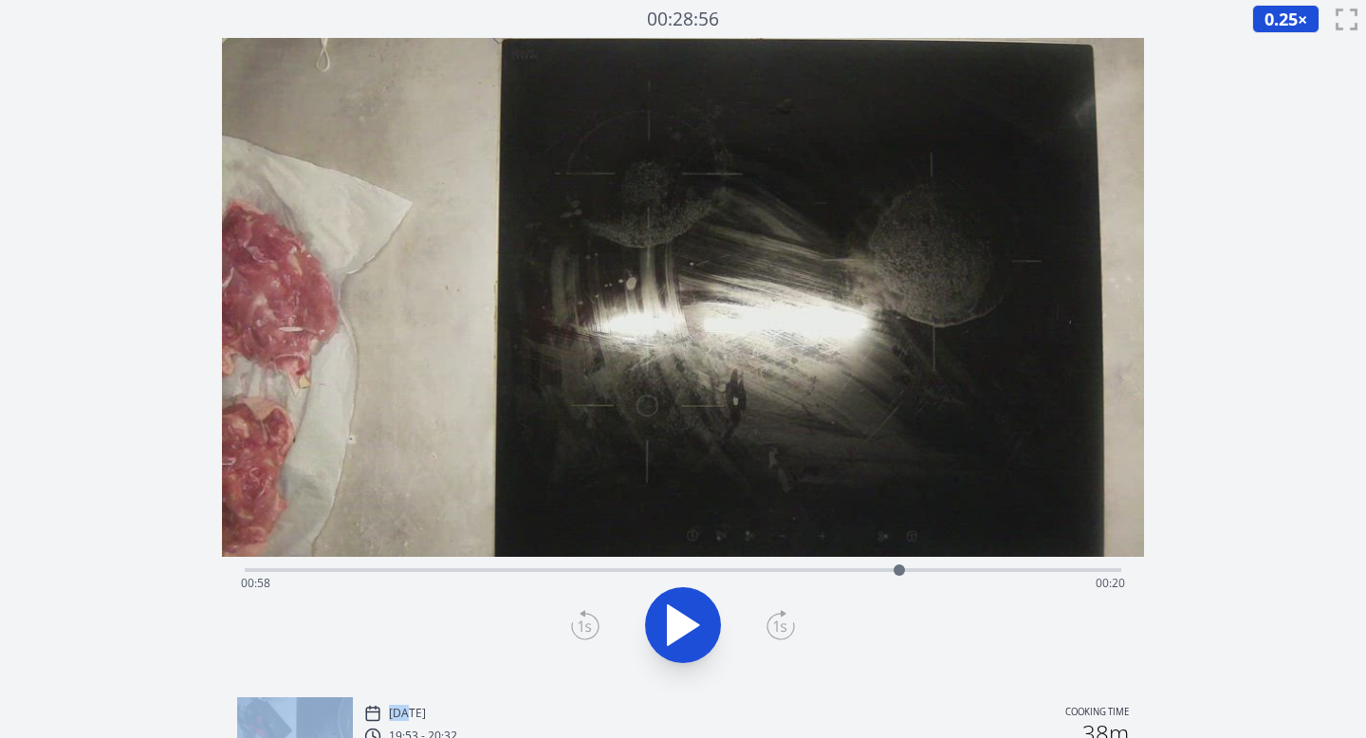
click at [572, 624] on icon at bounding box center [585, 627] width 27 height 26
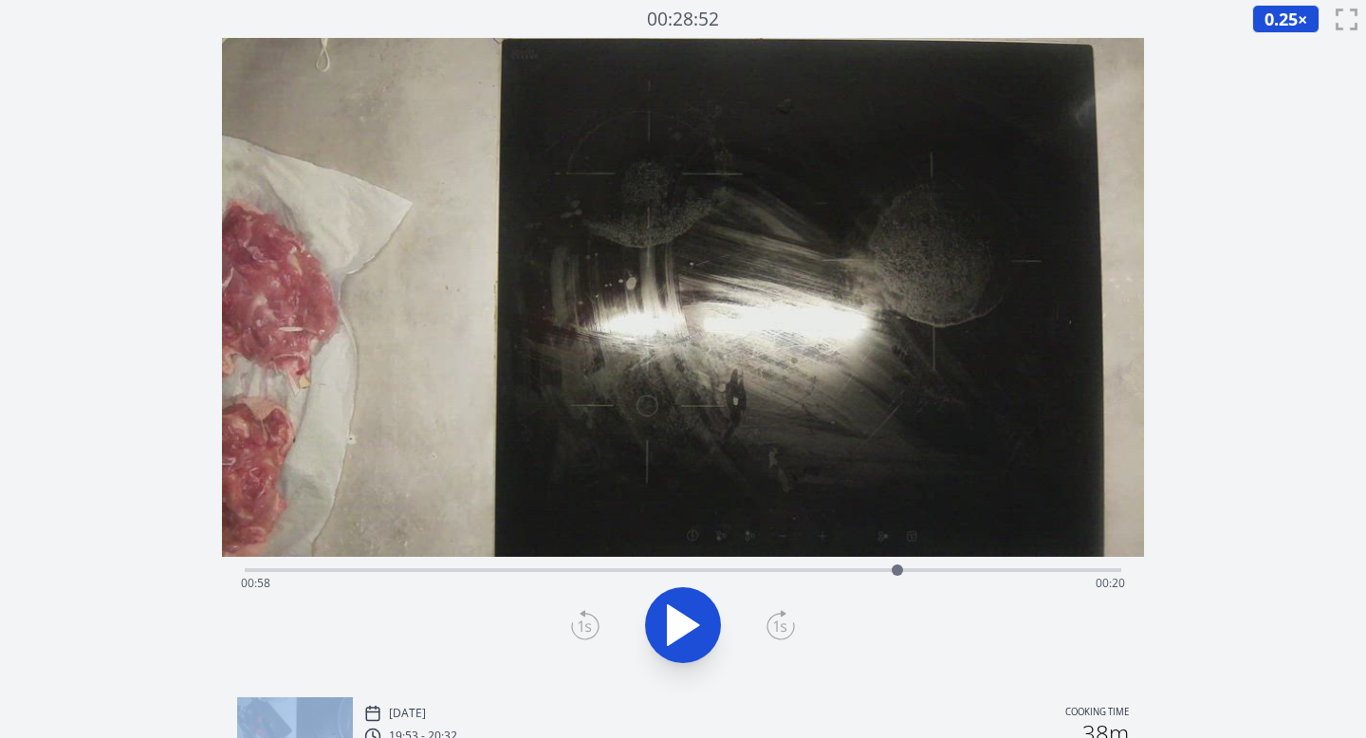
click at [572, 624] on icon at bounding box center [585, 627] width 27 height 26
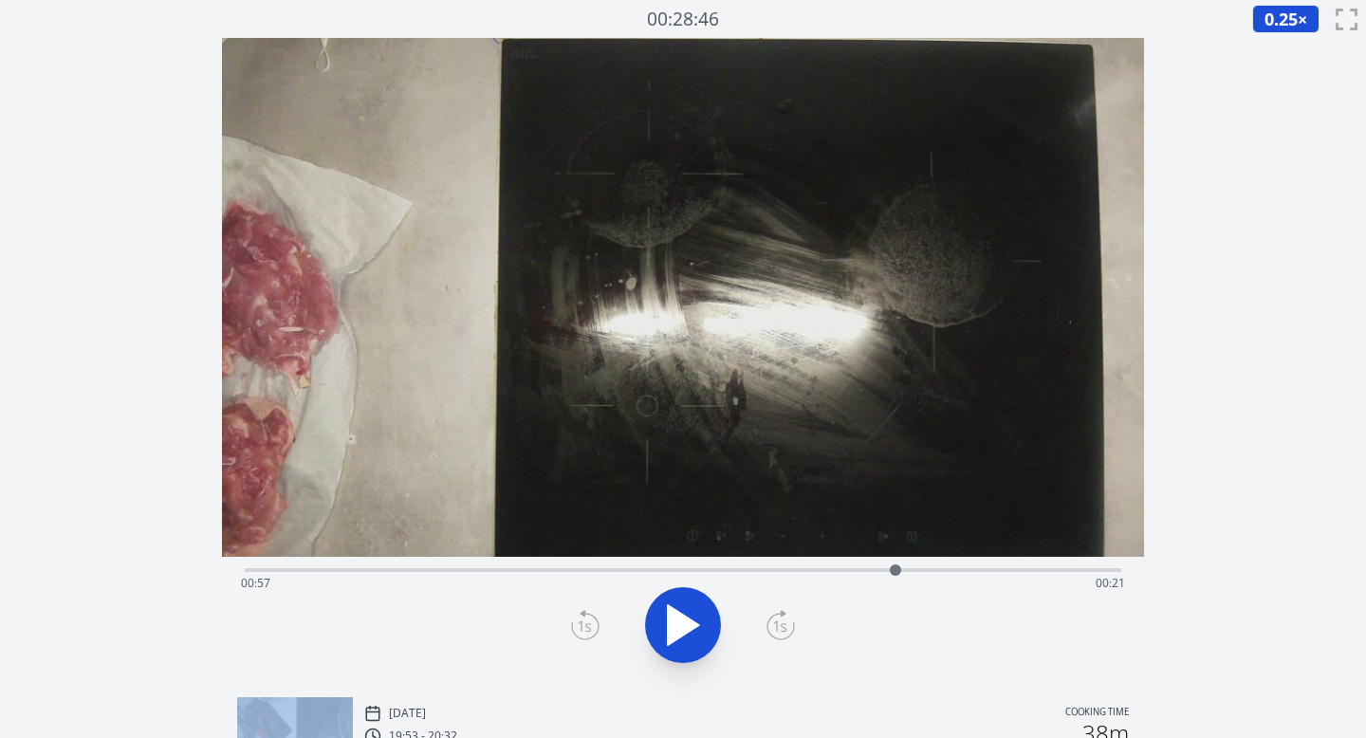
click at [572, 624] on icon at bounding box center [585, 627] width 27 height 26
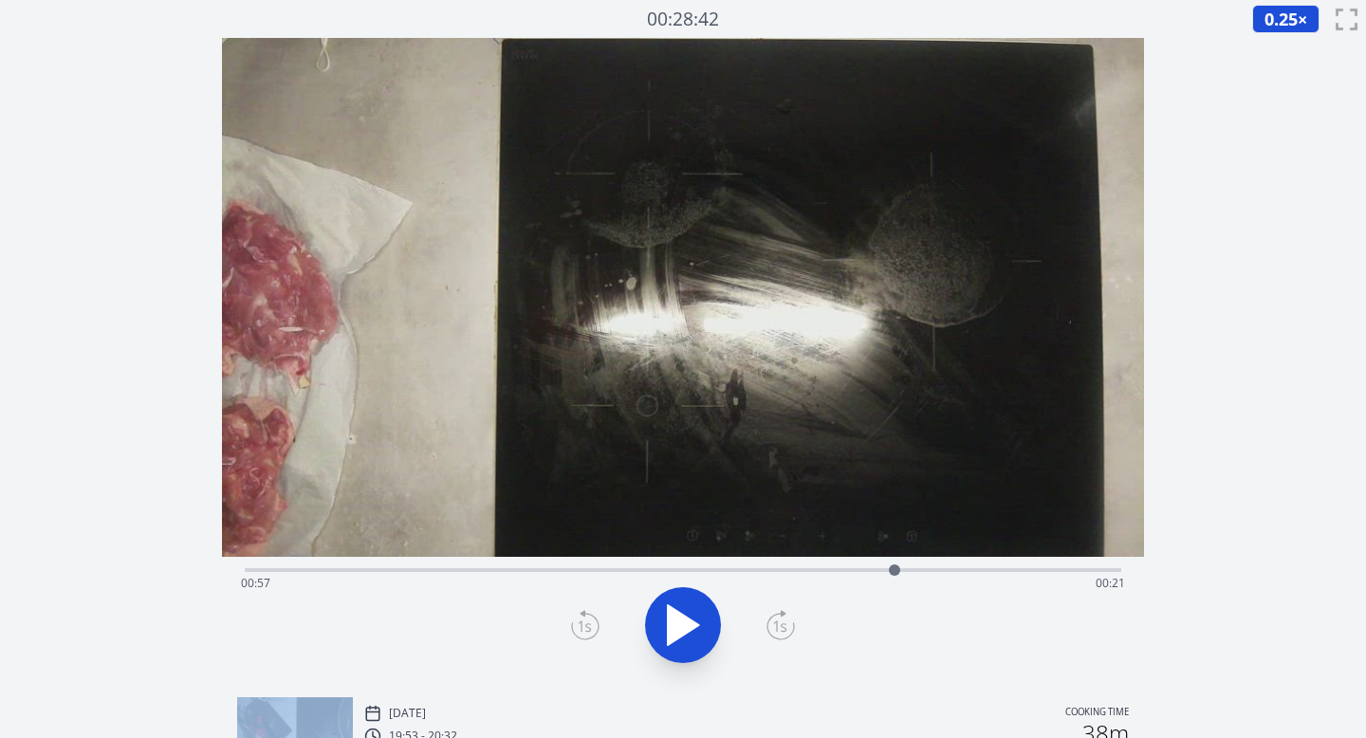
click at [572, 624] on icon at bounding box center [585, 627] width 27 height 26
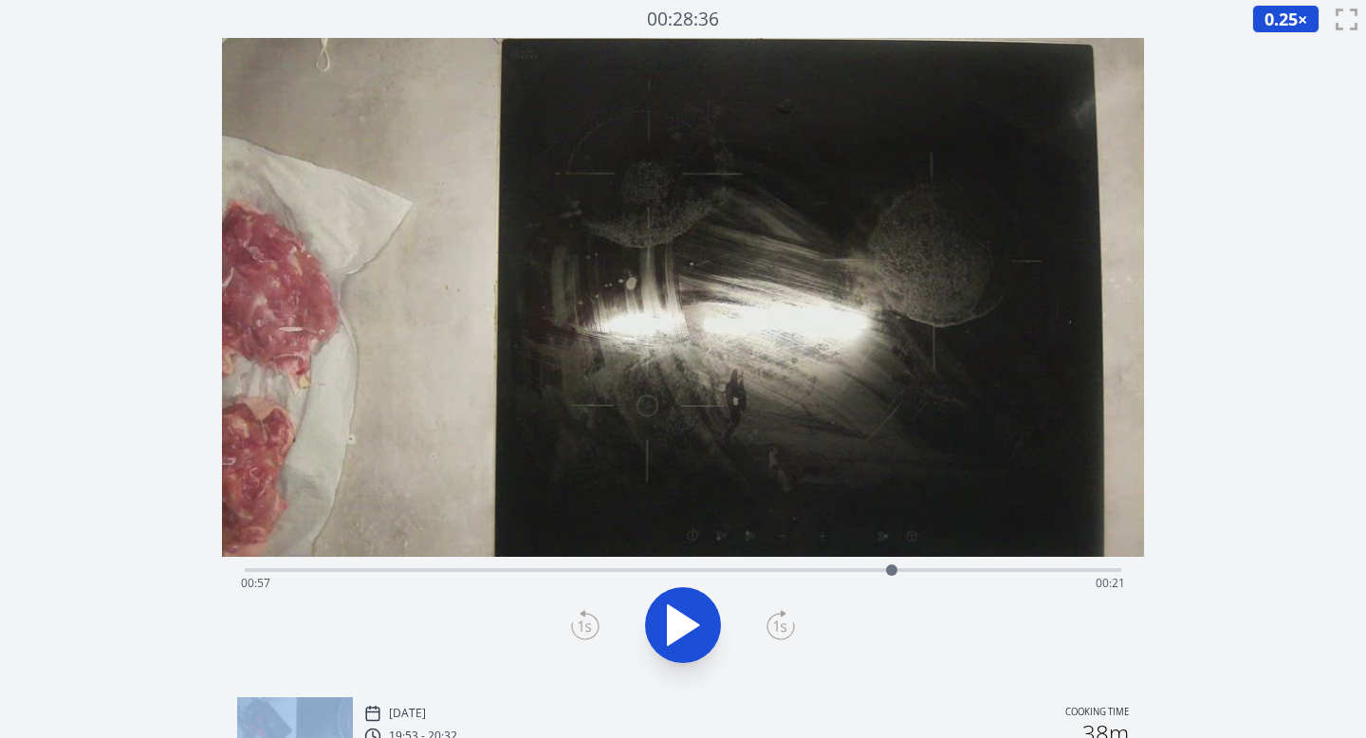
click at [572, 624] on icon at bounding box center [585, 627] width 27 height 26
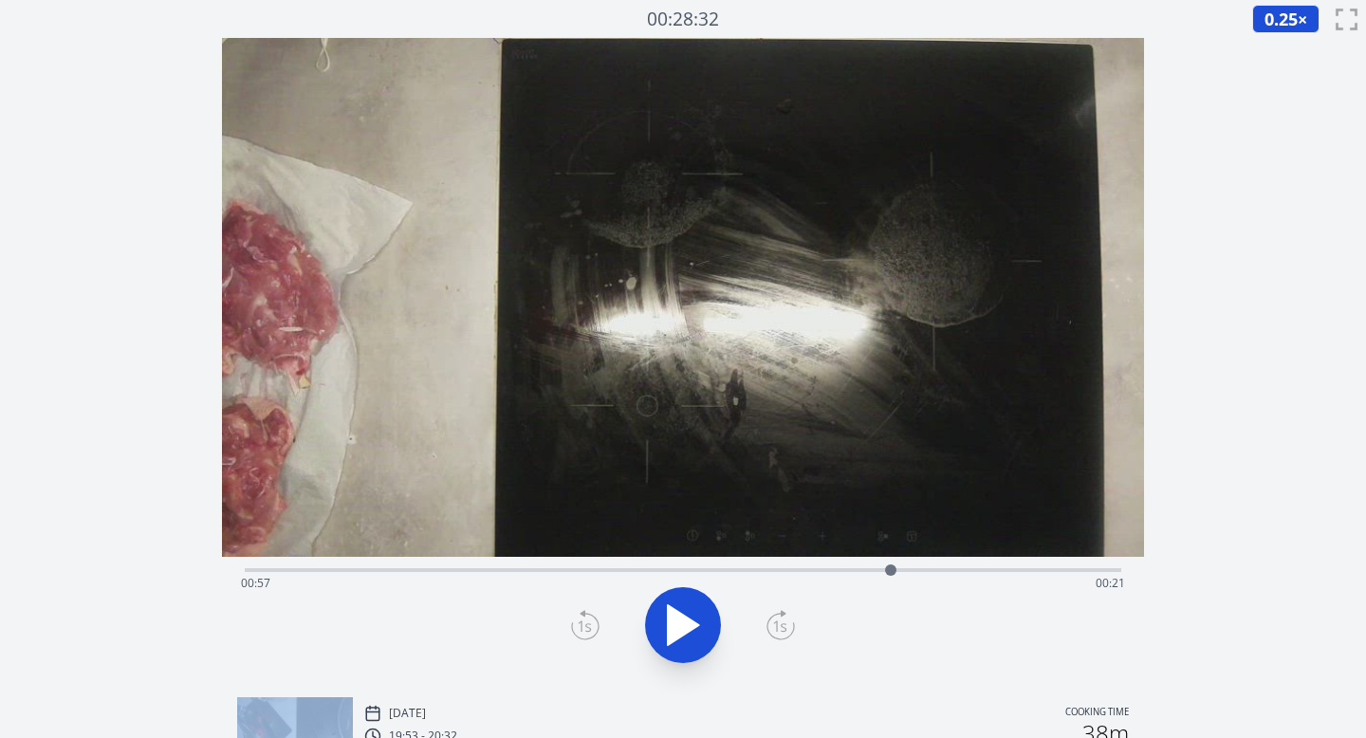
click at [572, 624] on icon at bounding box center [585, 627] width 27 height 26
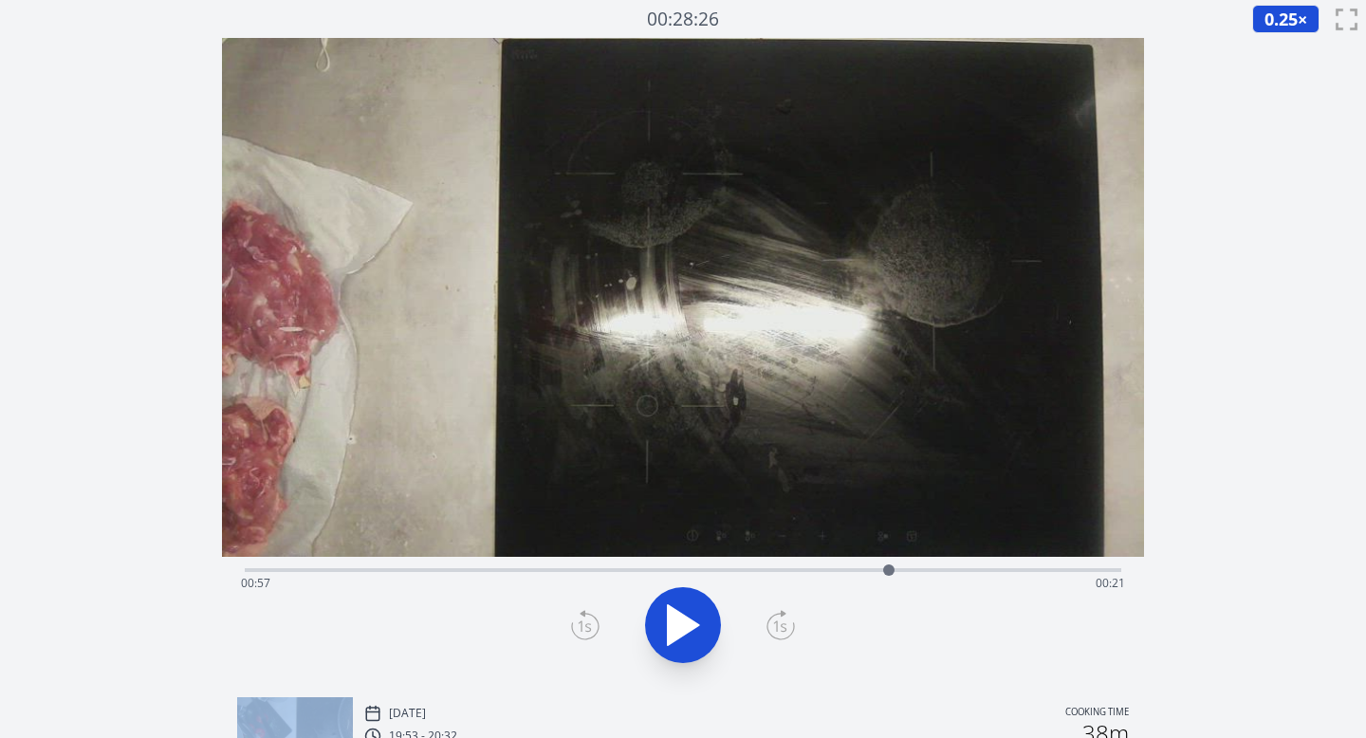
click at [572, 624] on icon at bounding box center [585, 627] width 27 height 26
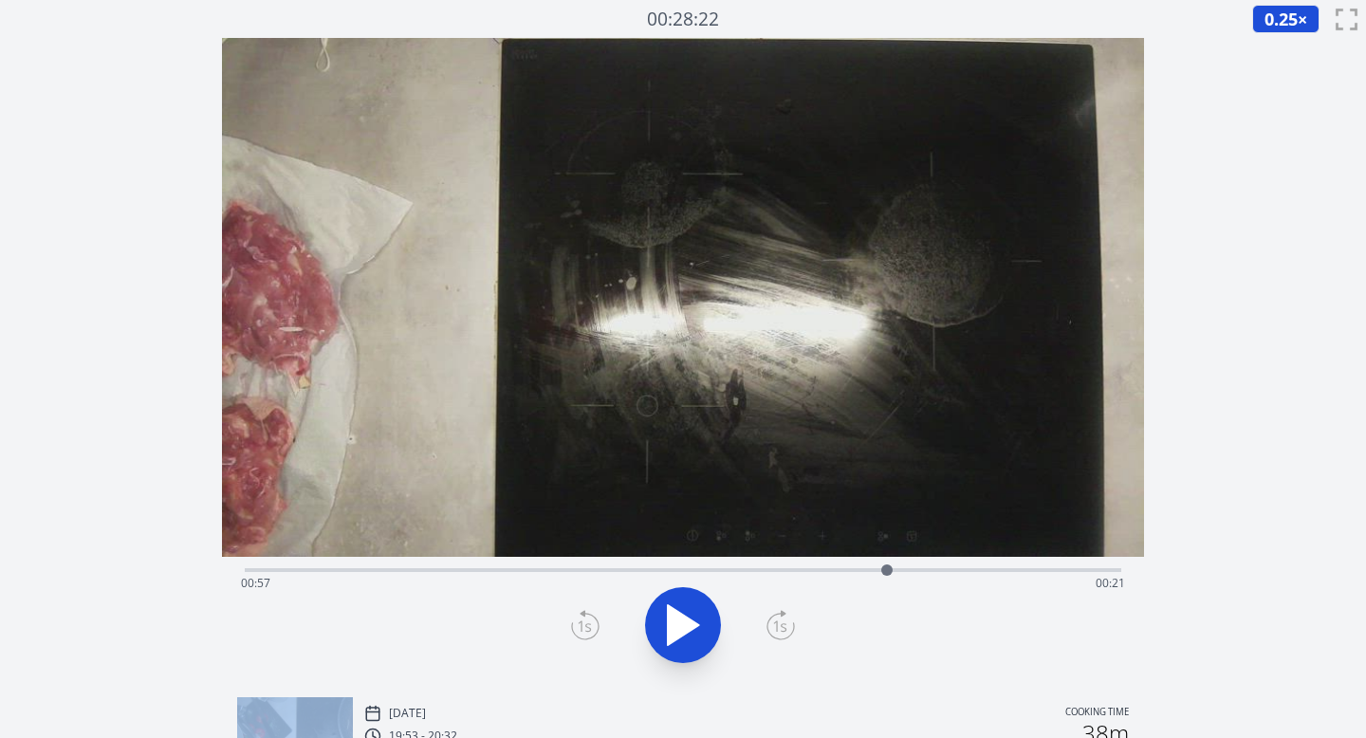
click at [572, 624] on icon at bounding box center [585, 627] width 27 height 26
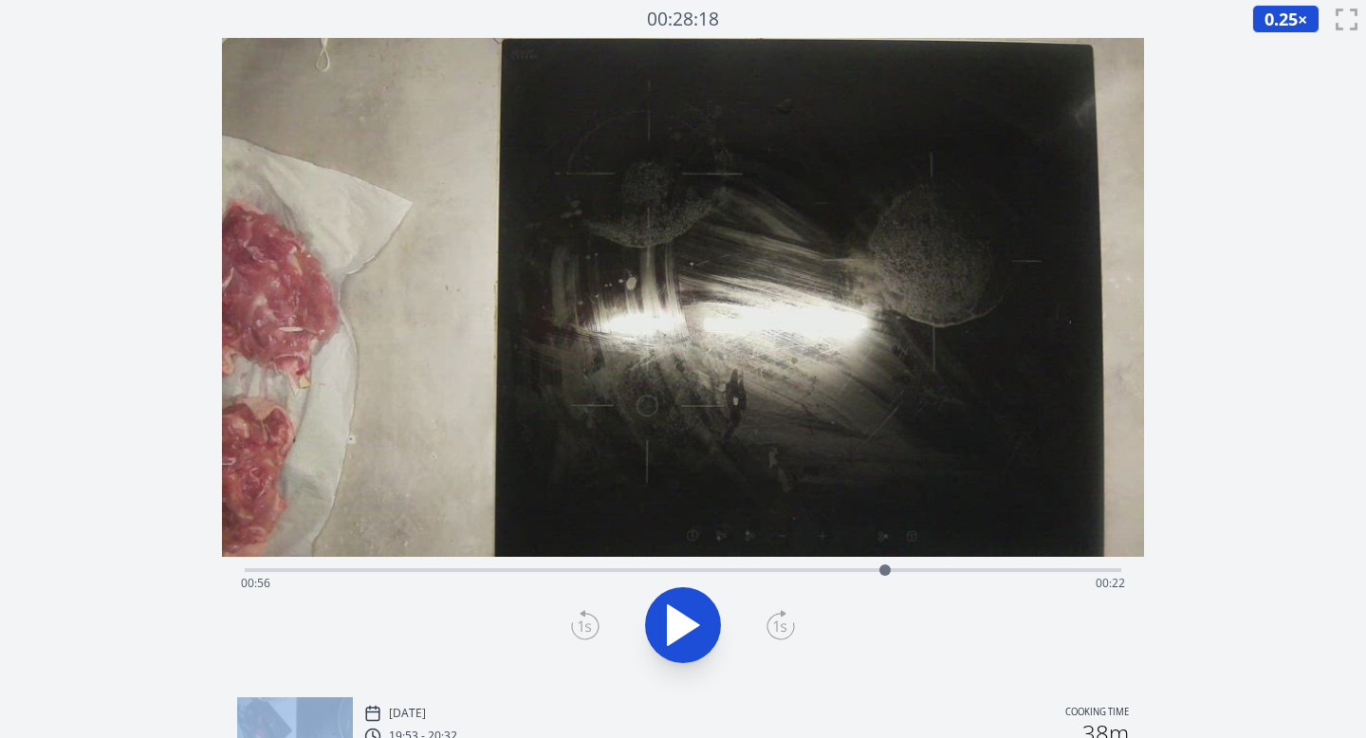
click at [572, 624] on icon at bounding box center [585, 627] width 27 height 26
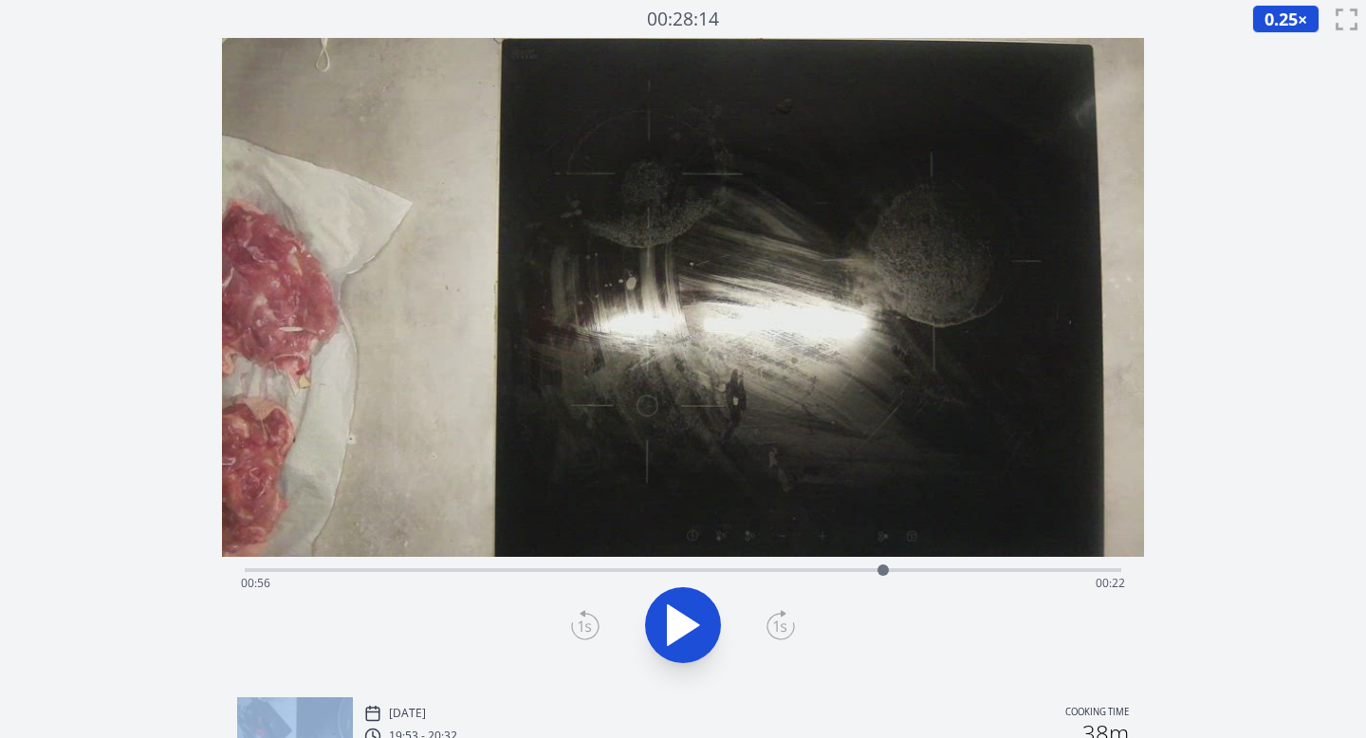
click at [572, 624] on icon at bounding box center [585, 627] width 27 height 26
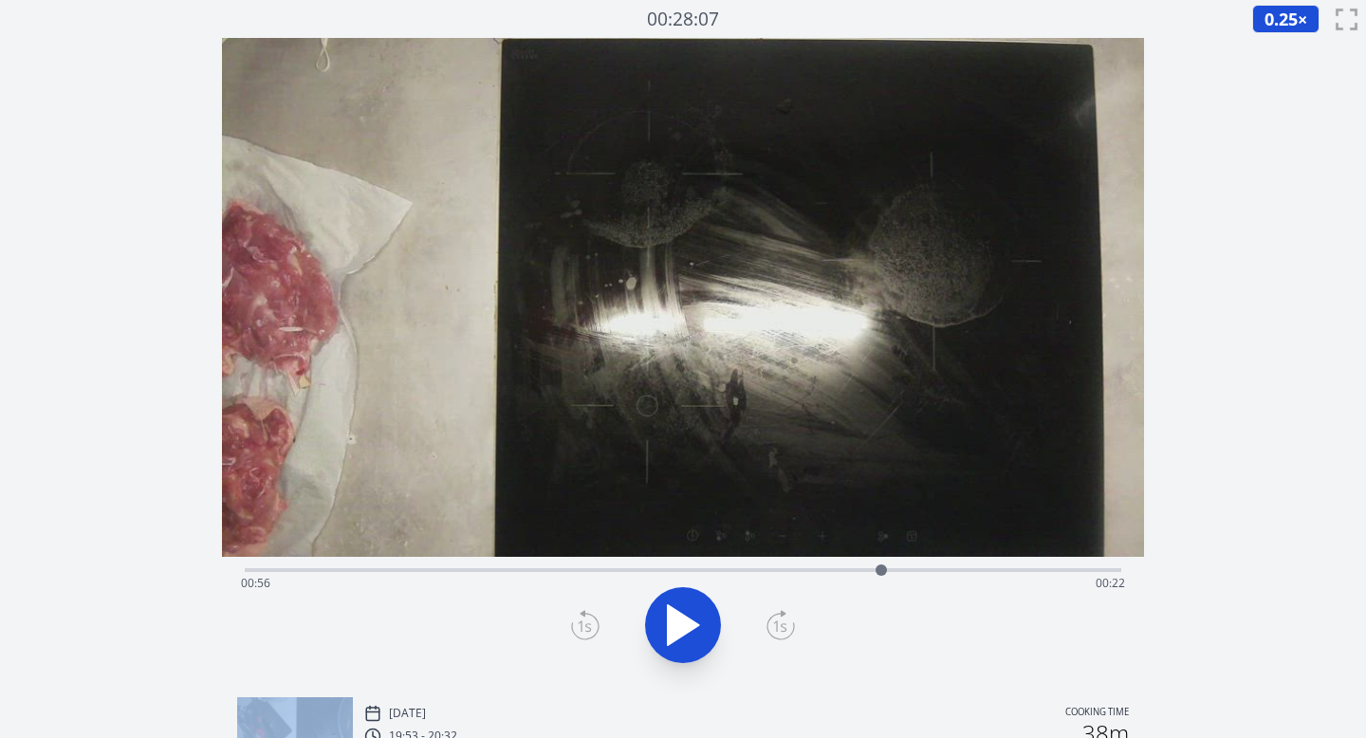
click at [572, 624] on icon at bounding box center [585, 627] width 27 height 26
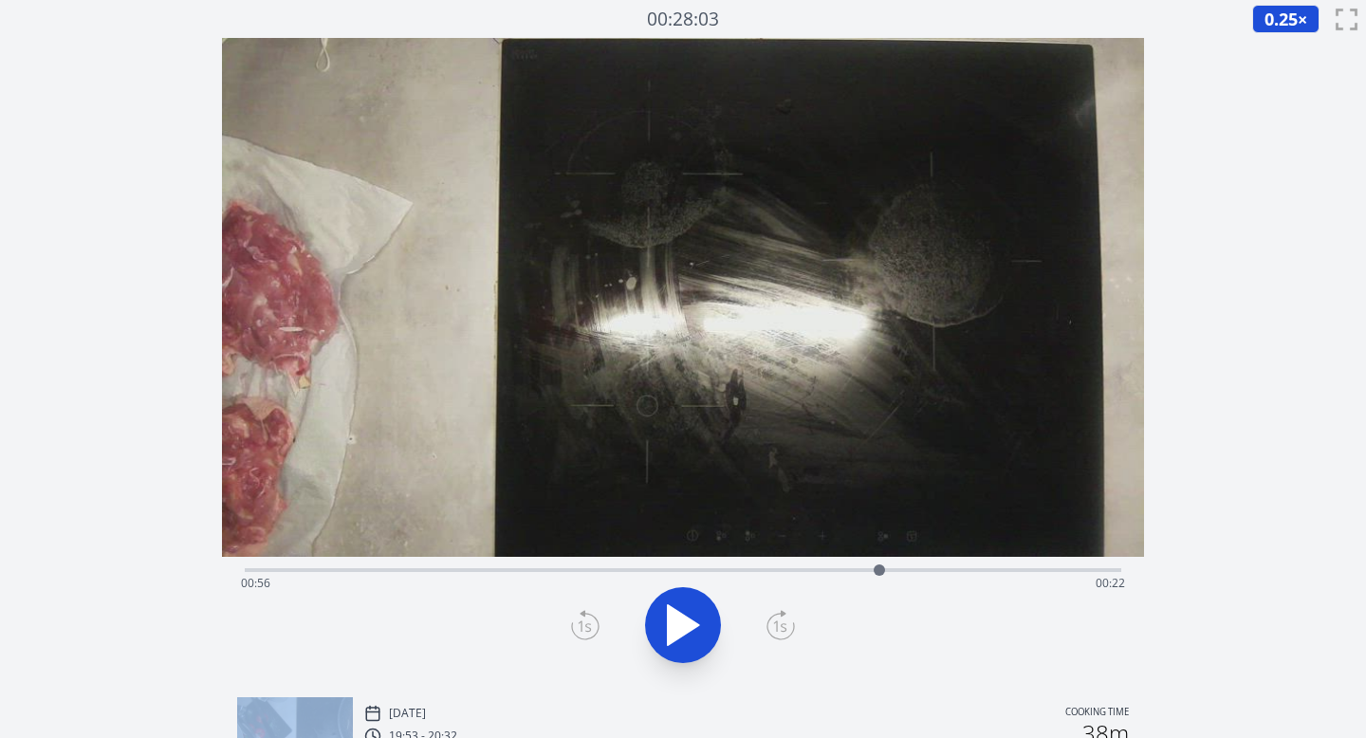
click at [572, 624] on icon at bounding box center [585, 627] width 27 height 26
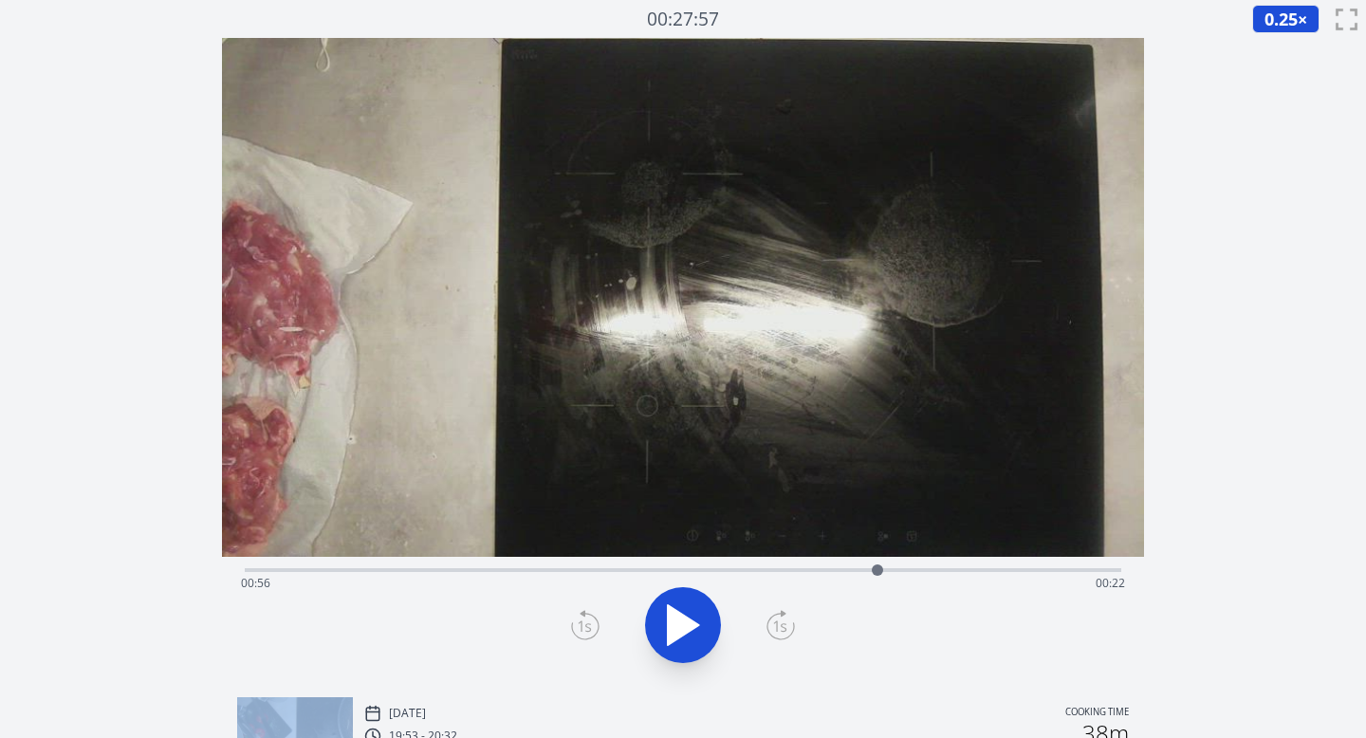
click at [572, 624] on icon at bounding box center [585, 627] width 27 height 26
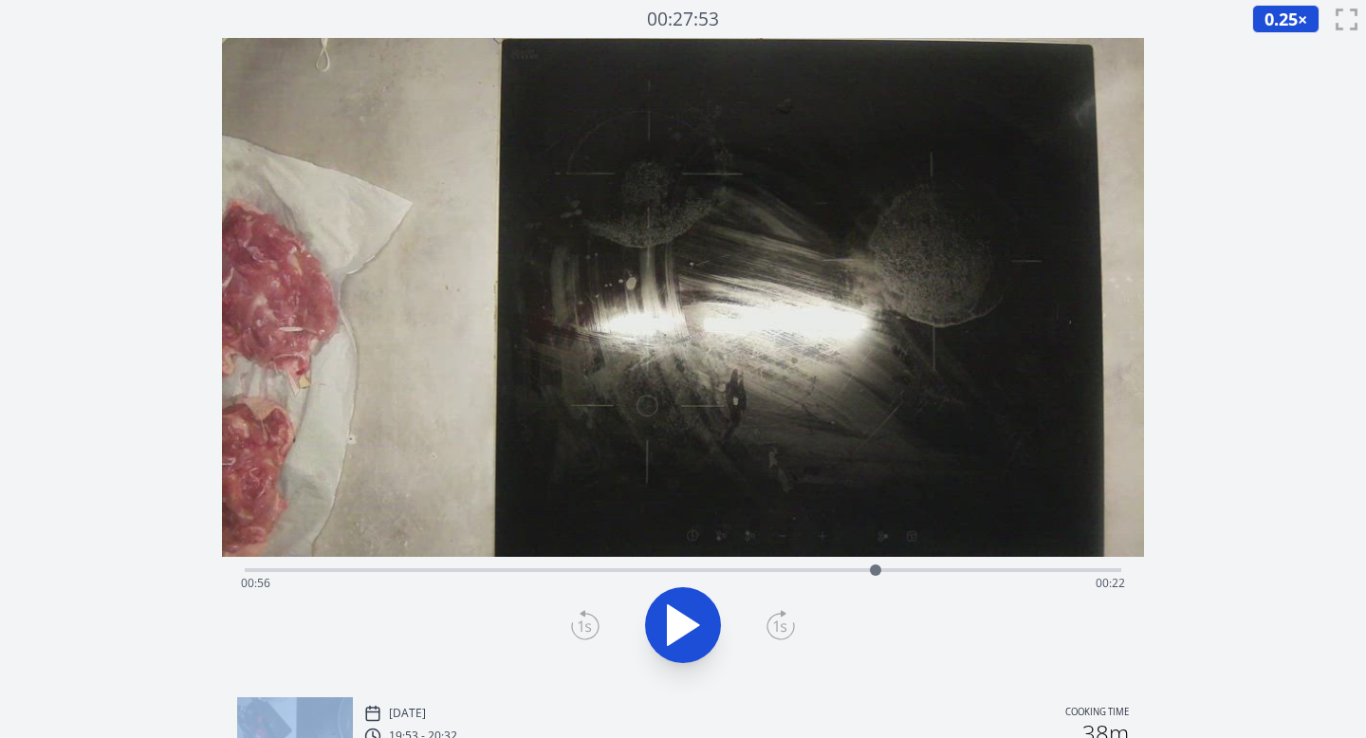
click at [572, 624] on icon at bounding box center [585, 627] width 27 height 26
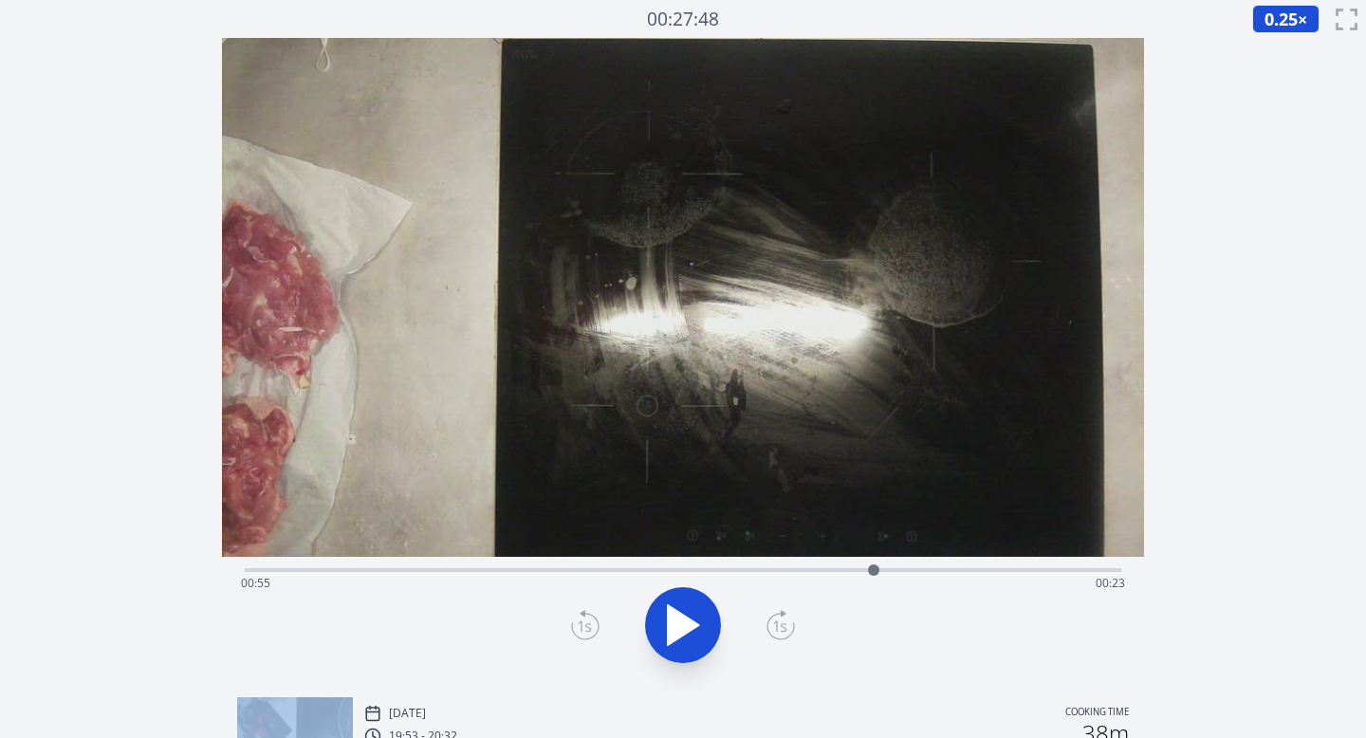
click at [572, 624] on icon at bounding box center [585, 627] width 27 height 26
click at [789, 624] on icon at bounding box center [781, 625] width 28 height 30
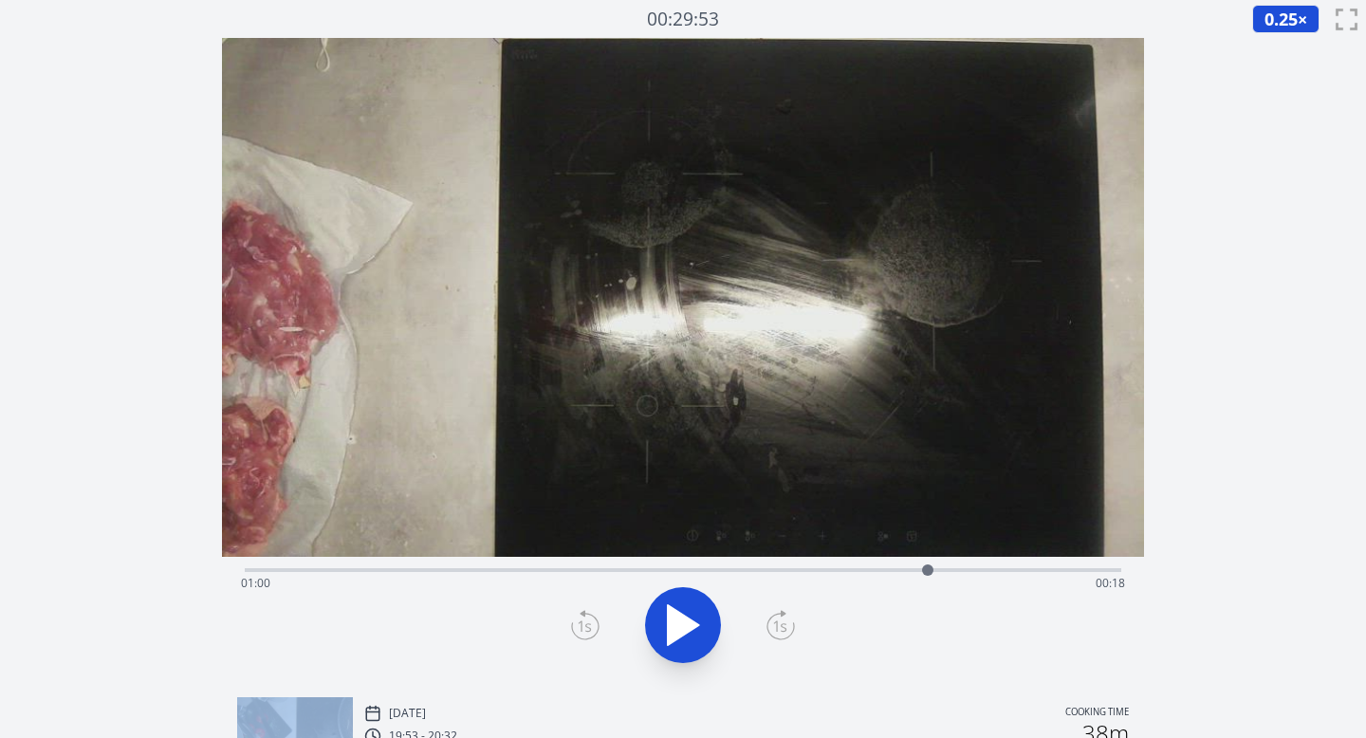
drag, startPoint x: 881, startPoint y: 570, endPoint x: 931, endPoint y: 570, distance: 50.3
click at [930, 570] on div at bounding box center [927, 570] width 11 height 11
drag, startPoint x: 931, startPoint y: 570, endPoint x: 972, endPoint y: 568, distance: 40.8
click at [972, 568] on div at bounding box center [971, 570] width 11 height 11
drag, startPoint x: 972, startPoint y: 568, endPoint x: 959, endPoint y: 568, distance: 12.3
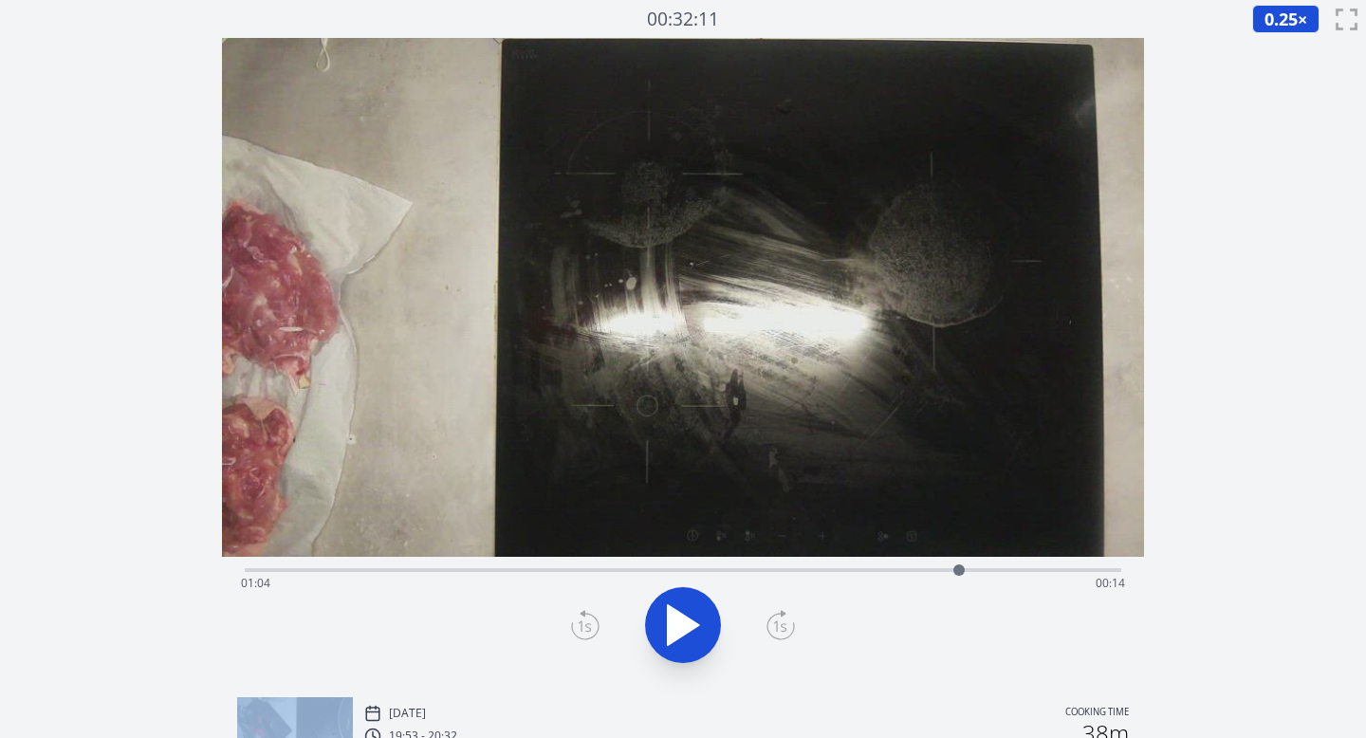
click at [959, 568] on div at bounding box center [959, 570] width 11 height 11
drag, startPoint x: 957, startPoint y: 568, endPoint x: 940, endPoint y: 568, distance: 17.1
click at [940, 568] on div at bounding box center [940, 570] width 28 height 28
click at [680, 613] on icon at bounding box center [683, 625] width 53 height 53
click at [631, 562] on div "Time elapsed: 01:02 Time remaining: 00:16" at bounding box center [684, 568] width 878 height 23
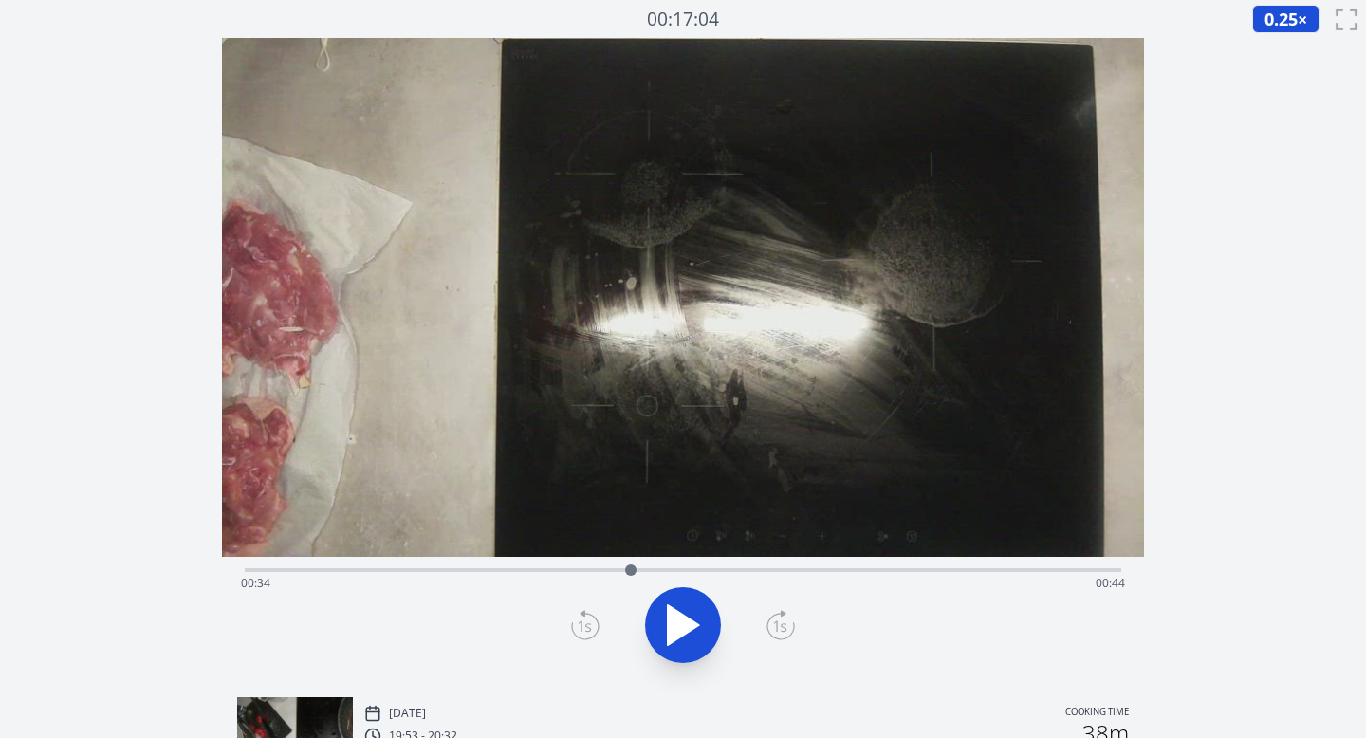
click at [599, 572] on div "Time elapsed: 00:34 Time remaining: 00:44" at bounding box center [683, 583] width 885 height 30
click at [685, 626] on icon at bounding box center [683, 625] width 31 height 40
click at [766, 628] on div at bounding box center [683, 625] width 900 height 91
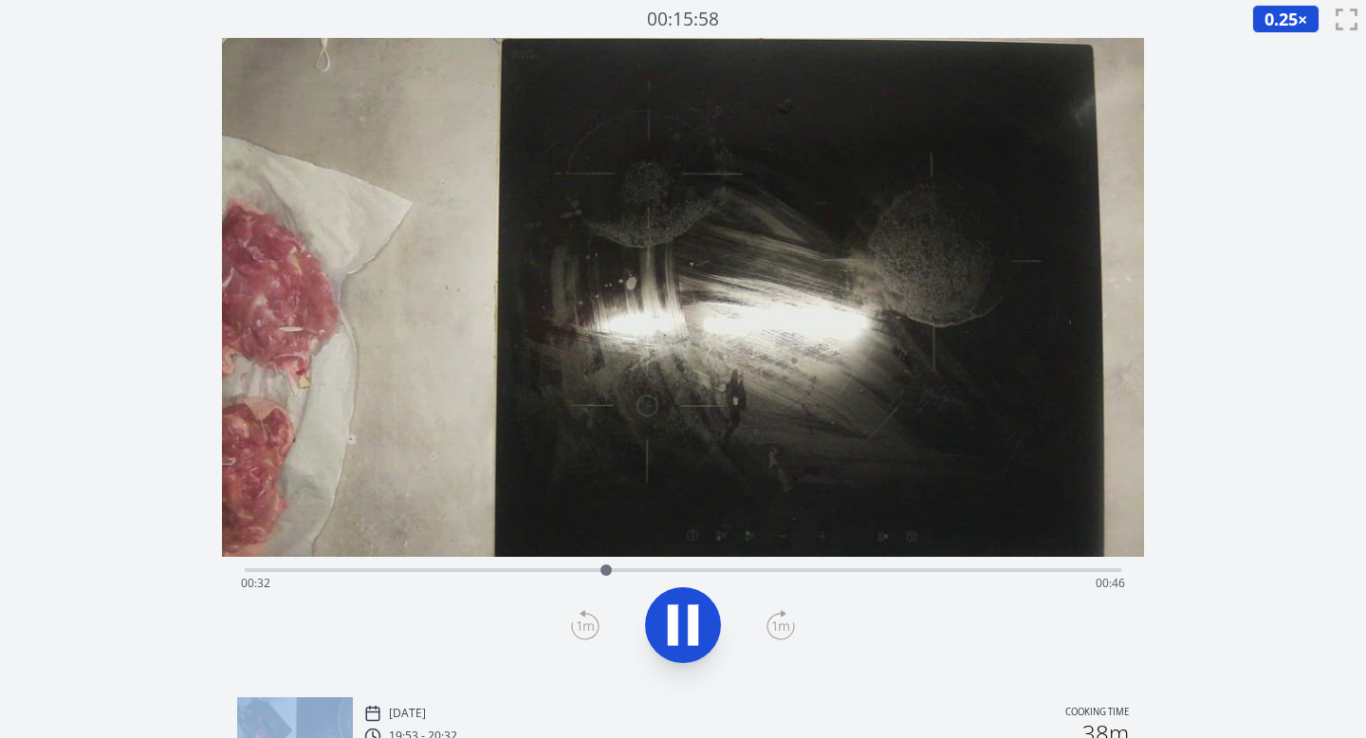
click at [766, 628] on div at bounding box center [683, 625] width 900 height 91
click at [778, 621] on icon at bounding box center [781, 625] width 28 height 30
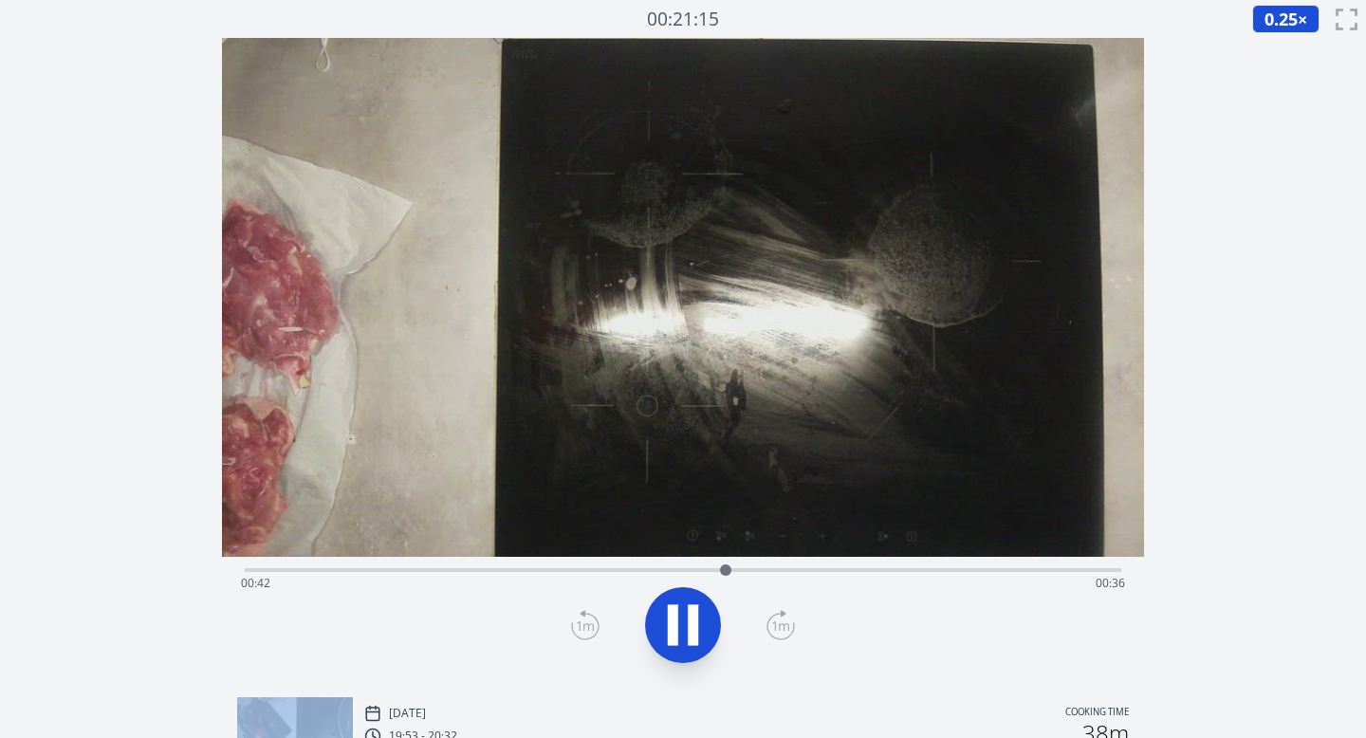
click at [679, 622] on icon at bounding box center [683, 625] width 53 height 53
click at [583, 617] on icon at bounding box center [585, 625] width 28 height 30
click at [689, 622] on icon at bounding box center [683, 625] width 31 height 40
click at [581, 621] on icon at bounding box center [585, 625] width 28 height 30
click at [692, 621] on icon at bounding box center [693, 625] width 10 height 41
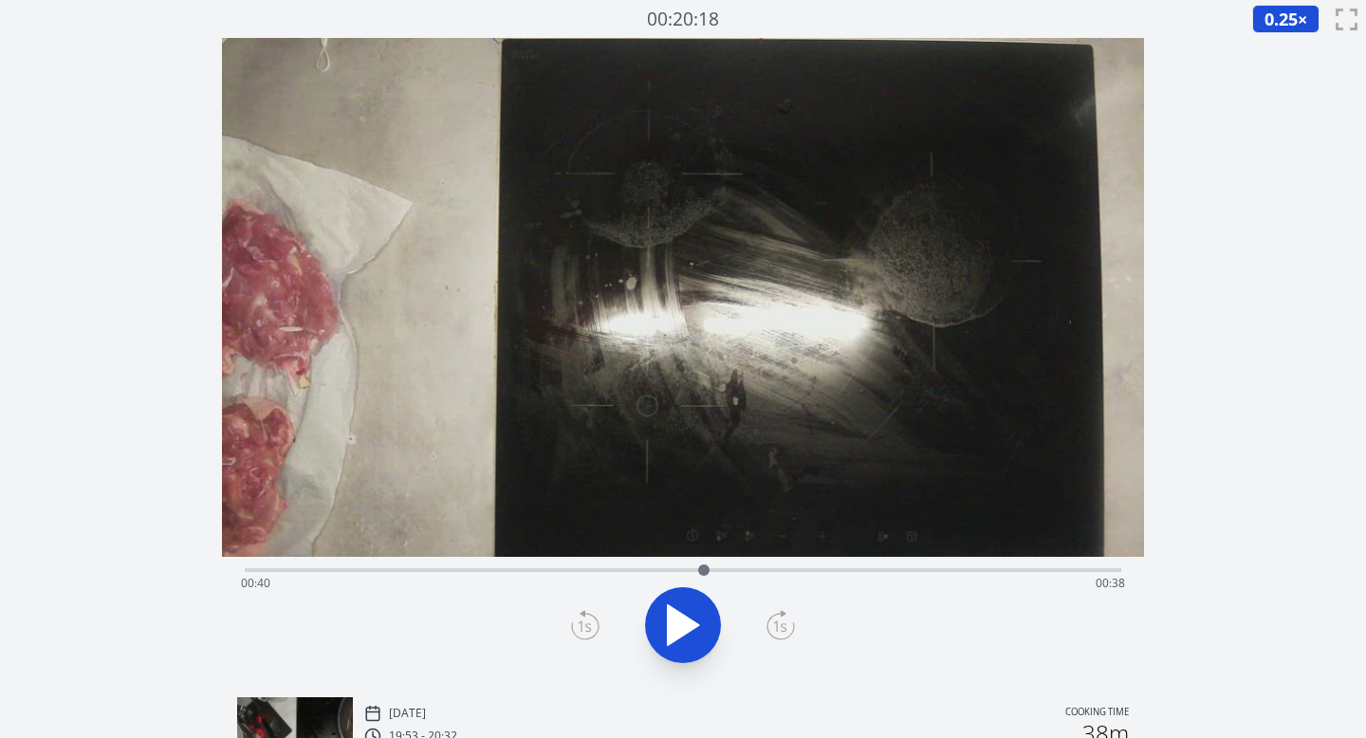
click at [687, 613] on icon at bounding box center [683, 625] width 53 height 53
click at [585, 621] on icon at bounding box center [585, 625] width 28 height 30
click at [705, 617] on icon at bounding box center [683, 625] width 53 height 53
click at [682, 620] on icon at bounding box center [683, 625] width 31 height 40
click at [687, 627] on icon at bounding box center [683, 625] width 53 height 53
